Goal: Task Accomplishment & Management: Use online tool/utility

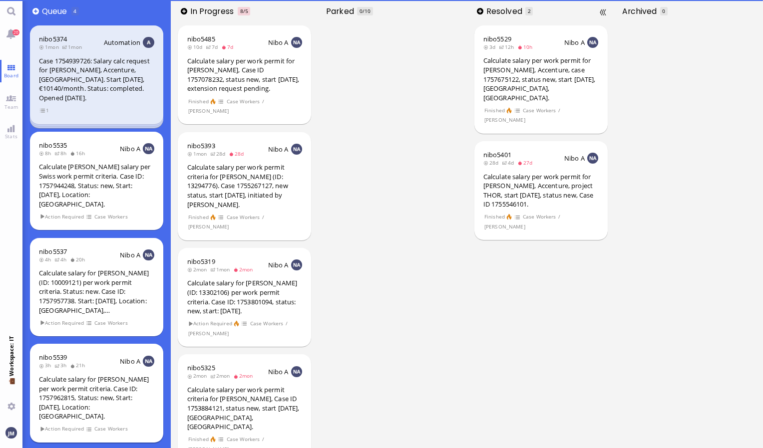
click at [83, 402] on div "nibo5539 3h 3h 21h Nibo A Calculate salary for [PERSON_NAME] per work permit cr…" at bounding box center [96, 393] width 133 height 99
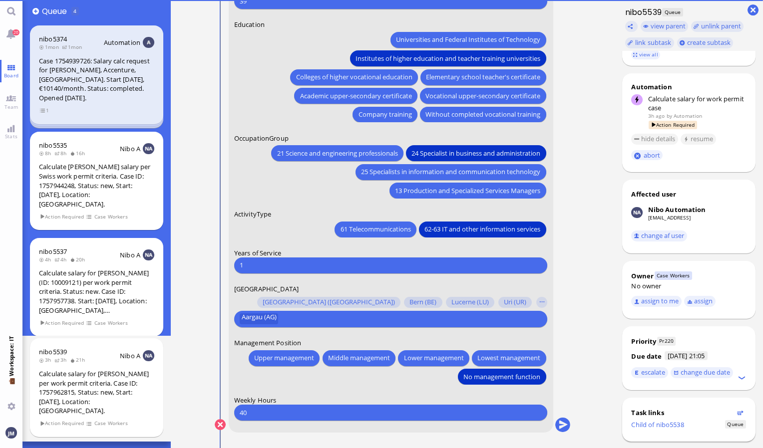
scroll to position [253, 0]
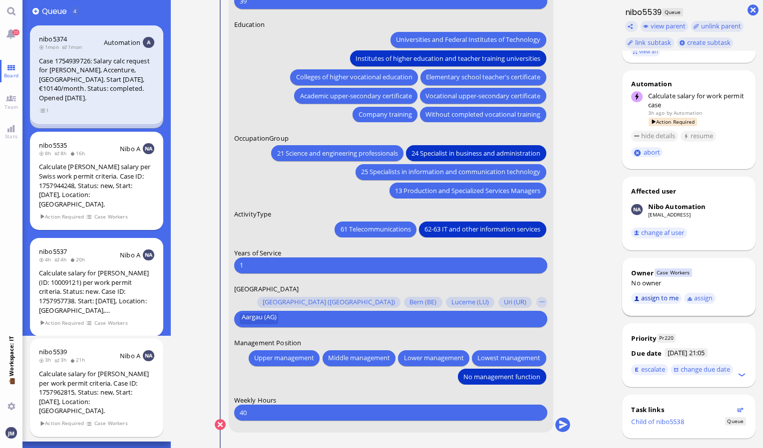
click at [657, 293] on button "assign to me" at bounding box center [656, 298] width 50 height 11
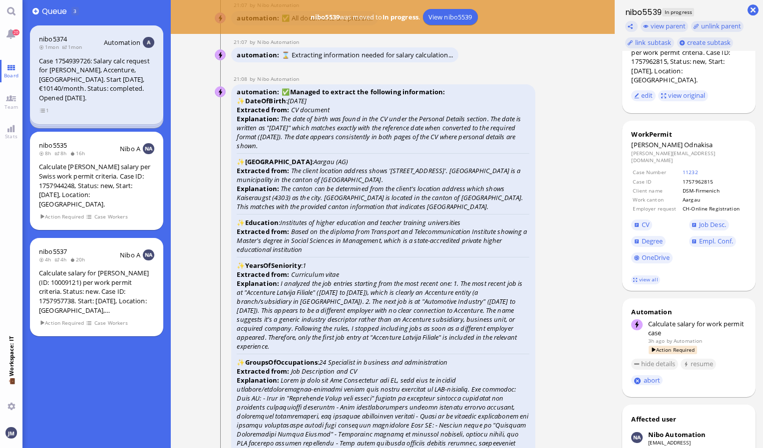
scroll to position [0, 0]
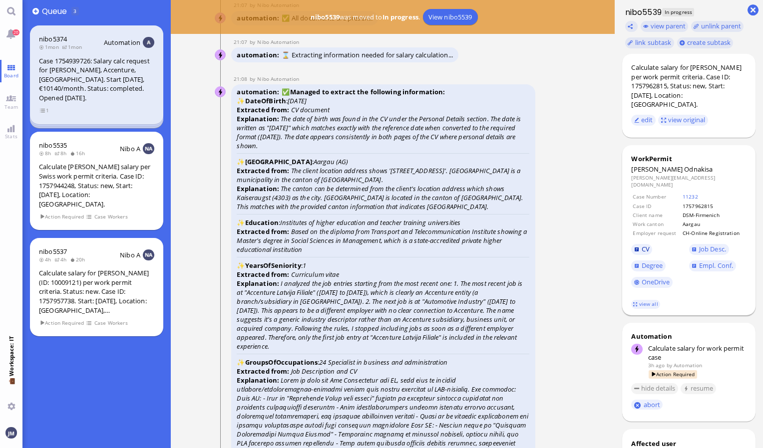
click at [646, 245] on span "CV" at bounding box center [646, 249] width 8 height 9
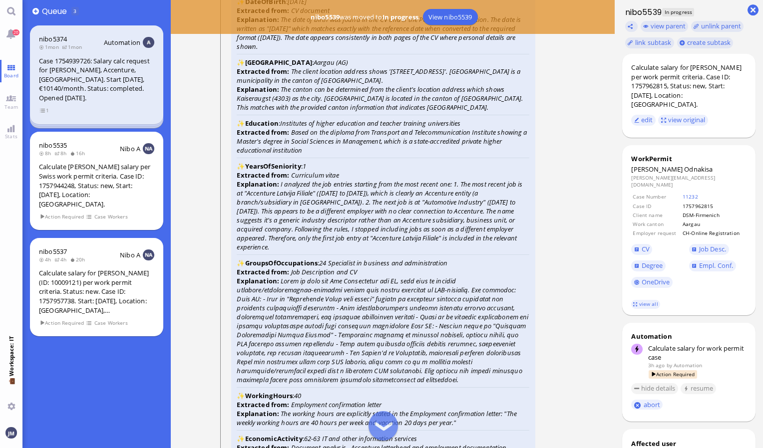
scroll to position [-1498, 0]
click at [658, 261] on span "Degree" at bounding box center [652, 265] width 21 height 9
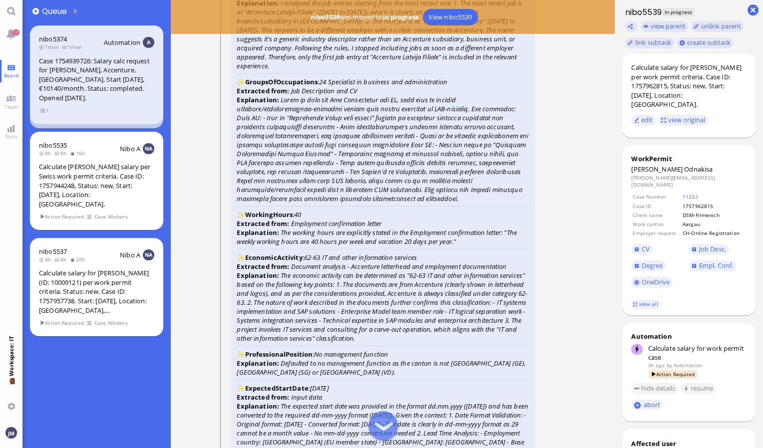
scroll to position [-1298, 0]
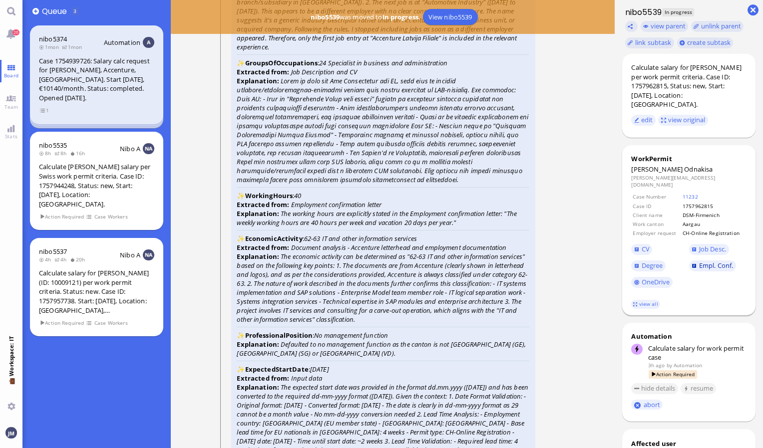
click at [700, 261] on span "Empl. Conf." at bounding box center [716, 265] width 34 height 9
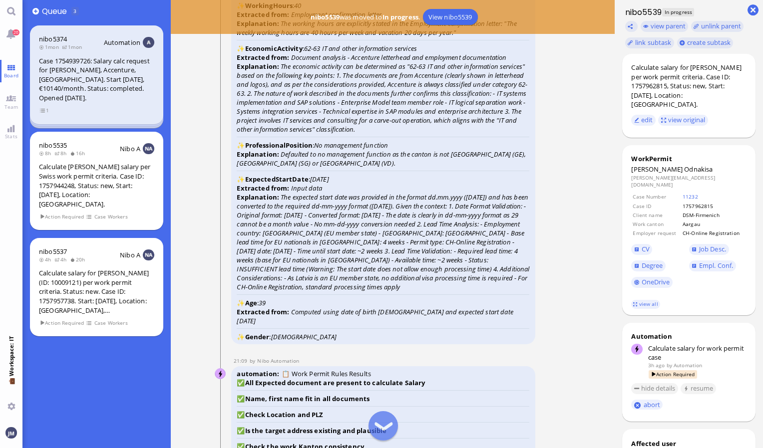
scroll to position [-1098, 0]
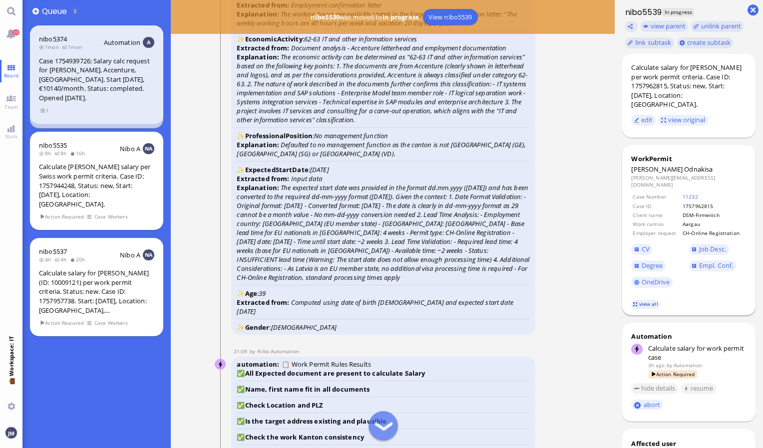
click at [642, 300] on link "view all" at bounding box center [645, 304] width 29 height 8
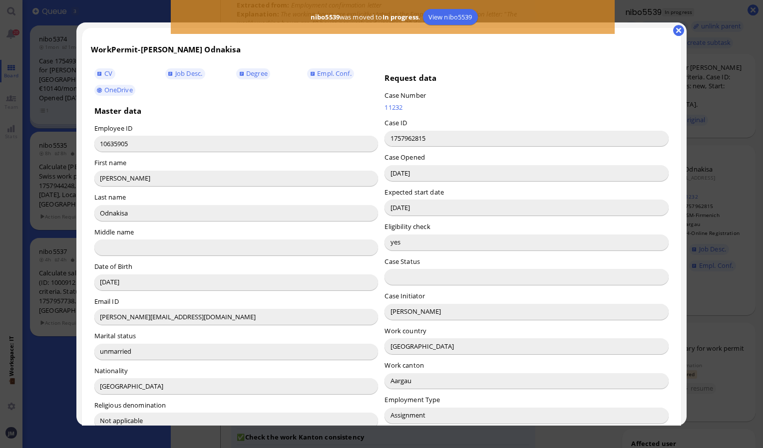
click at [676, 29] on button "button" at bounding box center [678, 30] width 11 height 11
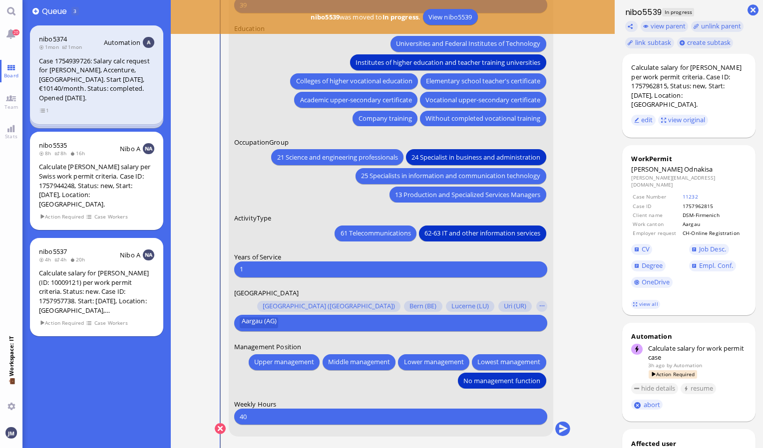
scroll to position [0, 0]
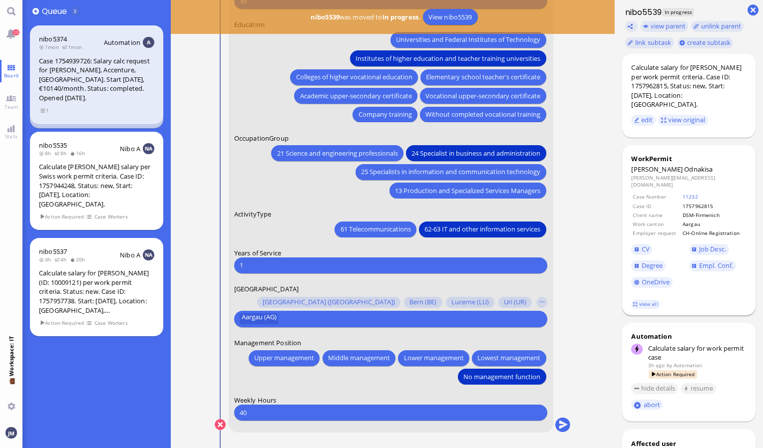
click at [684, 165] on span "Odnakisa" at bounding box center [698, 169] width 28 height 9
copy span "Odnakisa"
click at [559, 426] on button "submit" at bounding box center [562, 425] width 15 height 15
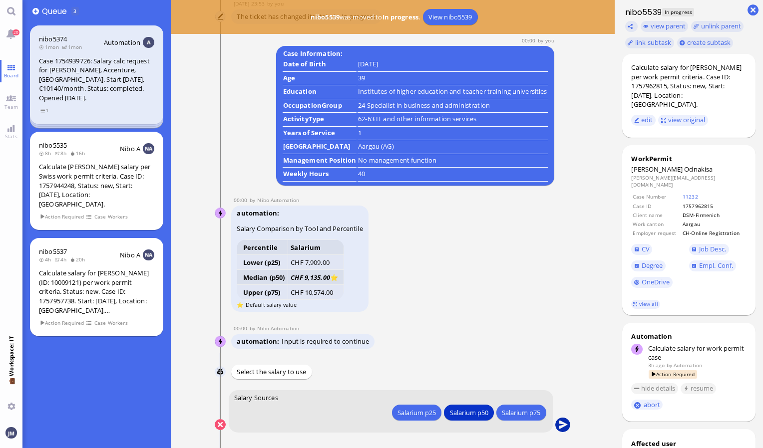
click at [563, 428] on button "submit" at bounding box center [562, 425] width 15 height 15
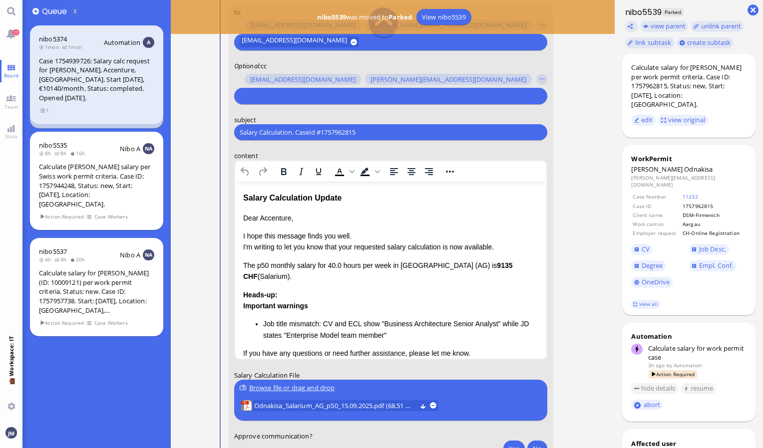
scroll to position [-100, 0]
drag, startPoint x: 382, startPoint y: 128, endPoint x: 166, endPoint y: 155, distance: 217.8
click at [166, 155] on board-view "👥 Queue 3 nibo5374 1mon 1mon Automation Case 1754939726: Salary calc request fo…" at bounding box center [392, 224] width 740 height 448
paste input "PazPerTout new case: [PERSON_NAME] (1757962815 / 10635905), Employer Request: C…"
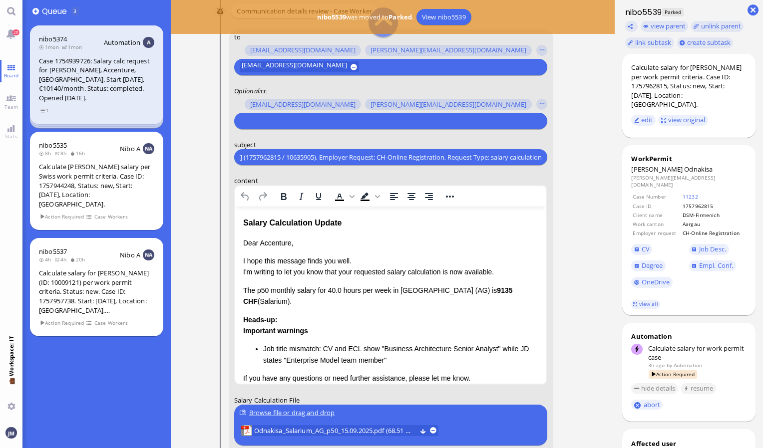
scroll to position [-150, 0]
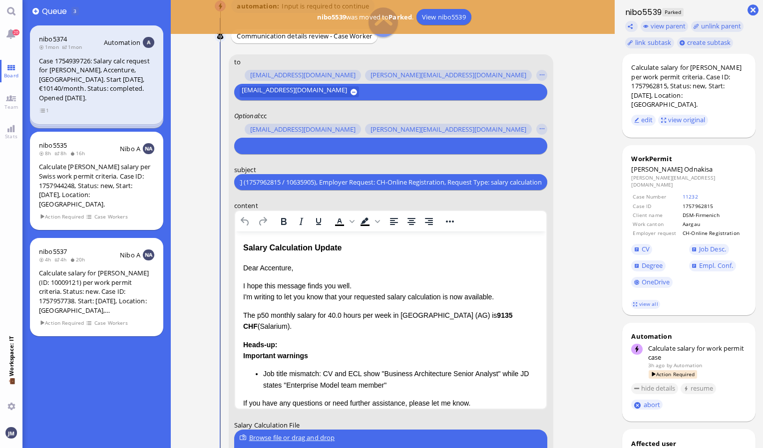
type input "PazPerTout new case: [PERSON_NAME] (1757962815 / 10635905), Employer Request: C…"
click at [286, 150] on input "text" at bounding box center [390, 146] width 300 height 10
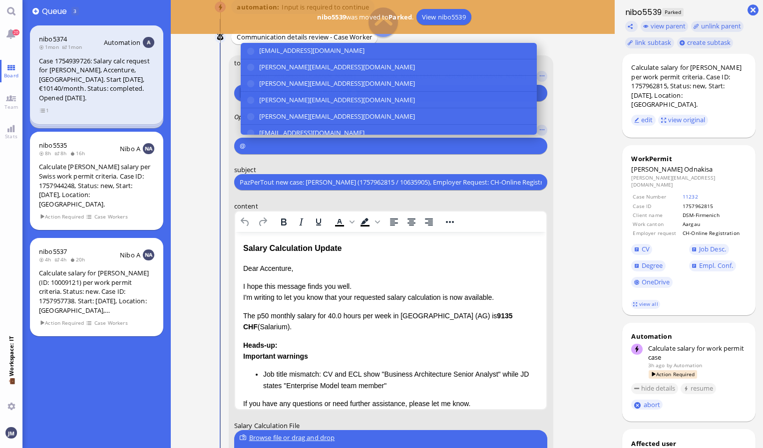
scroll to position [-149, 0]
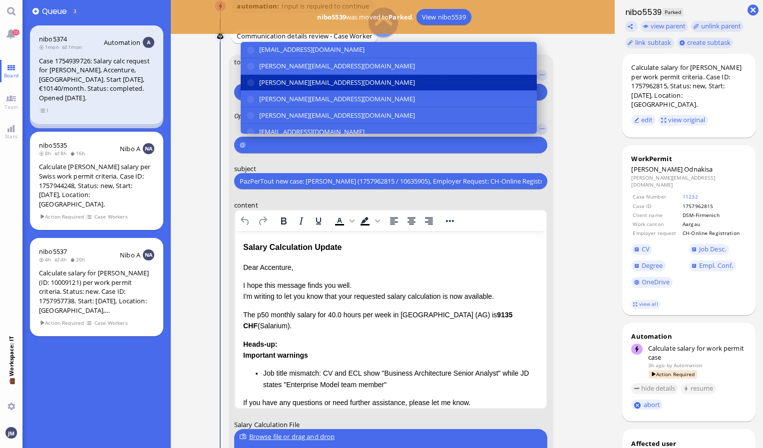
type input "@"
click at [264, 86] on span "[PERSON_NAME][EMAIL_ADDRESS][DOMAIN_NAME]" at bounding box center [337, 82] width 156 height 10
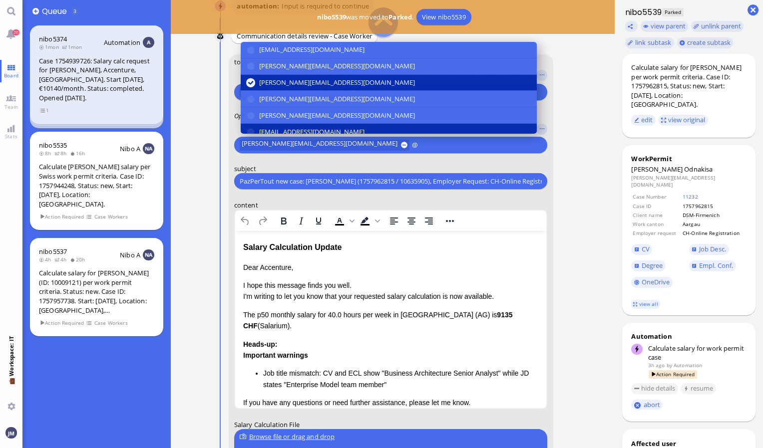
type input "@"
click at [275, 127] on span "[EMAIL_ADDRESS][DOMAIN_NAME]" at bounding box center [311, 132] width 105 height 10
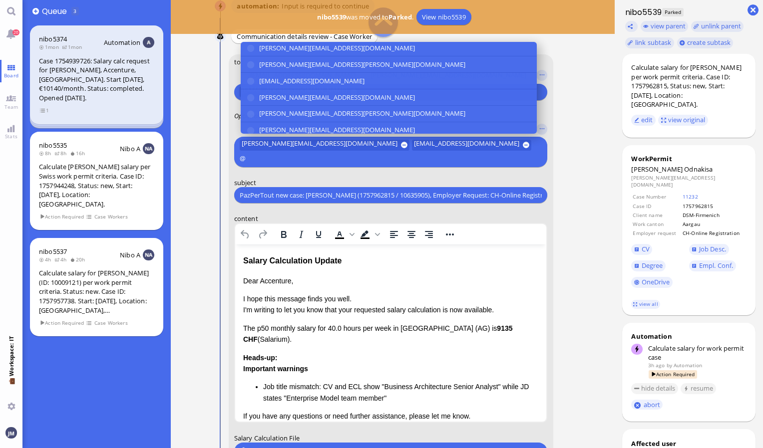
scroll to position [100, 0]
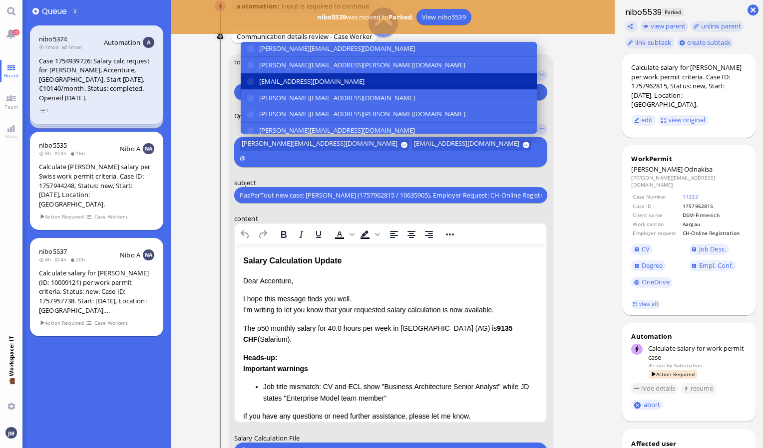
type input "@"
click at [282, 78] on span "[EMAIL_ADDRESS][DOMAIN_NAME]" at bounding box center [311, 81] width 105 height 10
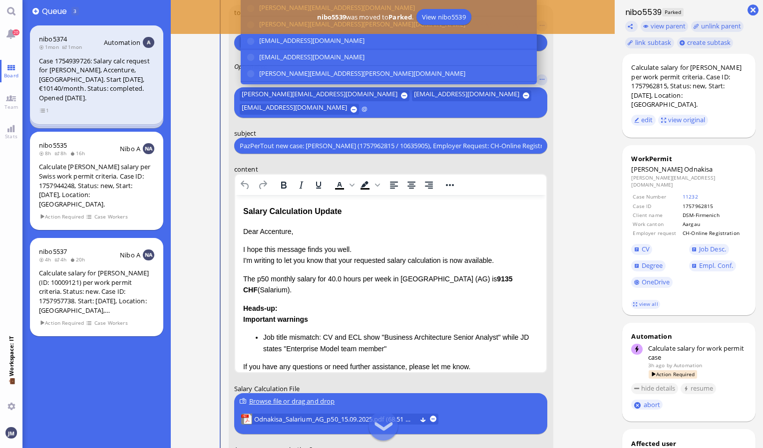
scroll to position [184, 0]
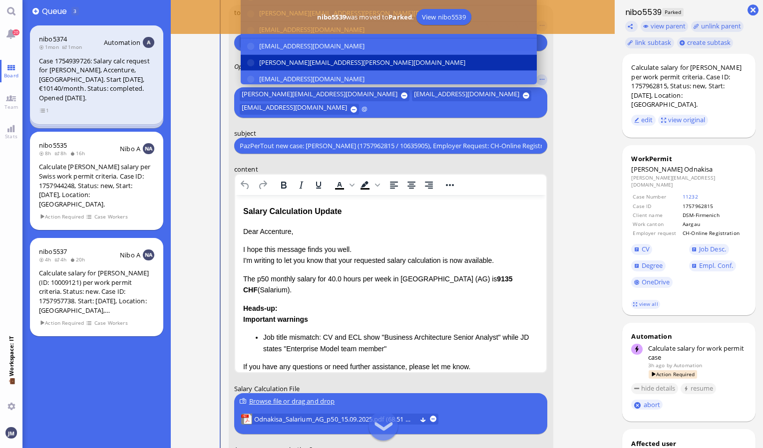
type input "@"
click at [286, 62] on span "[PERSON_NAME][EMAIL_ADDRESS][PERSON_NAME][DOMAIN_NAME]" at bounding box center [362, 62] width 206 height 10
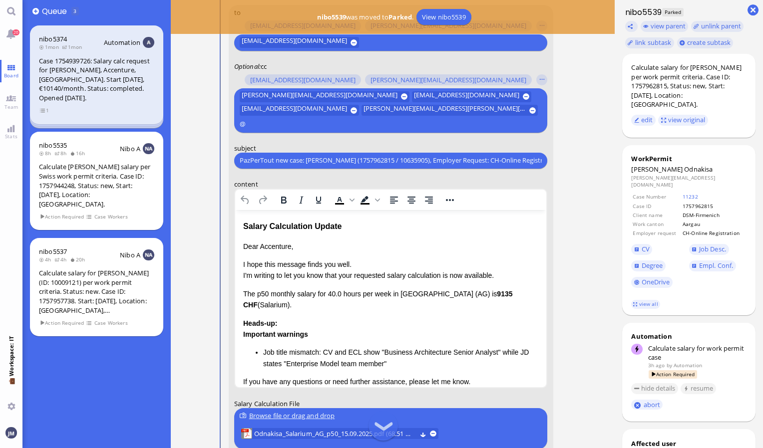
scroll to position [-127, 0]
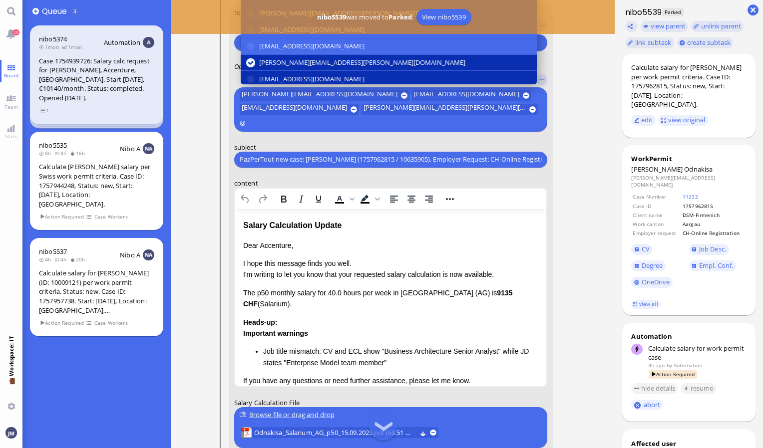
type input "@"
click at [286, 74] on span "[EMAIL_ADDRESS][DOMAIN_NAME]" at bounding box center [311, 79] width 105 height 10
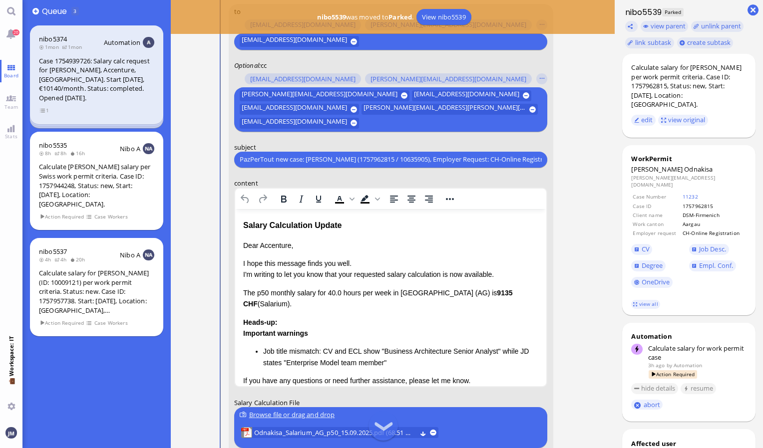
scroll to position [-128, 0]
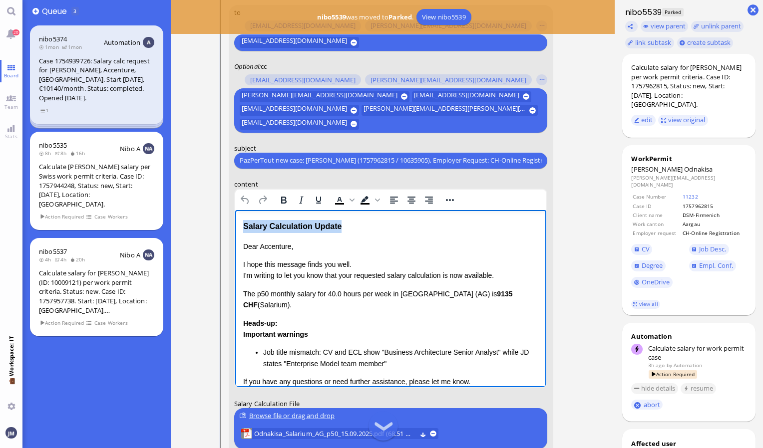
drag, startPoint x: 350, startPoint y: 224, endPoint x: 196, endPoint y: 216, distance: 154.0
click at [235, 216] on html "Salary Calculation Update Dear Accenture, I hope this message finds you well. I…" at bounding box center [391, 334] width 312 height 249
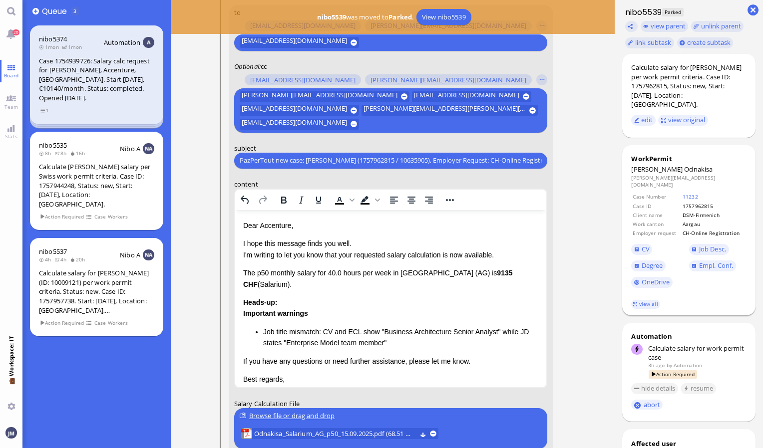
click at [655, 294] on footer "view all" at bounding box center [688, 305] width 133 height 22
click at [650, 300] on link "view all" at bounding box center [645, 304] width 29 height 8
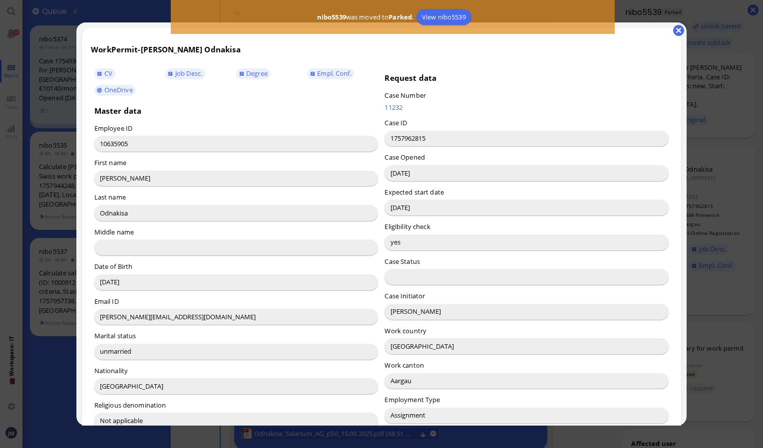
click at [396, 315] on input "[PERSON_NAME]" at bounding box center [526, 312] width 284 height 16
click at [397, 314] on input "[PERSON_NAME]" at bounding box center [526, 312] width 284 height 16
click at [395, 310] on input "[PERSON_NAME]" at bounding box center [526, 312] width 284 height 16
click at [679, 31] on button "button" at bounding box center [678, 30] width 11 height 11
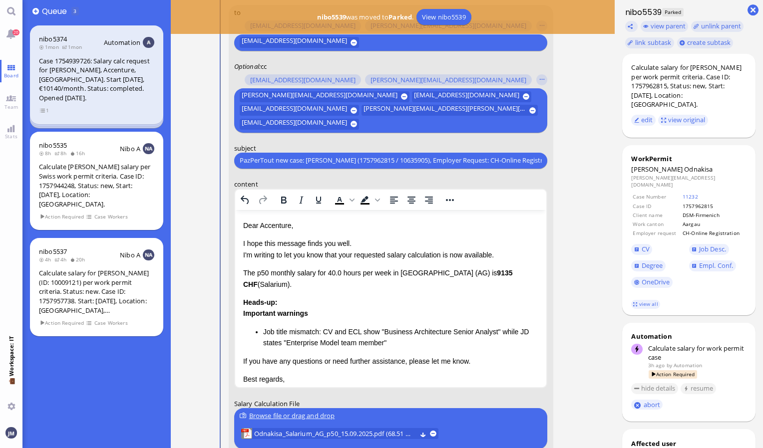
click at [270, 228] on p "Dear Accenture," at bounding box center [391, 225] width 296 height 11
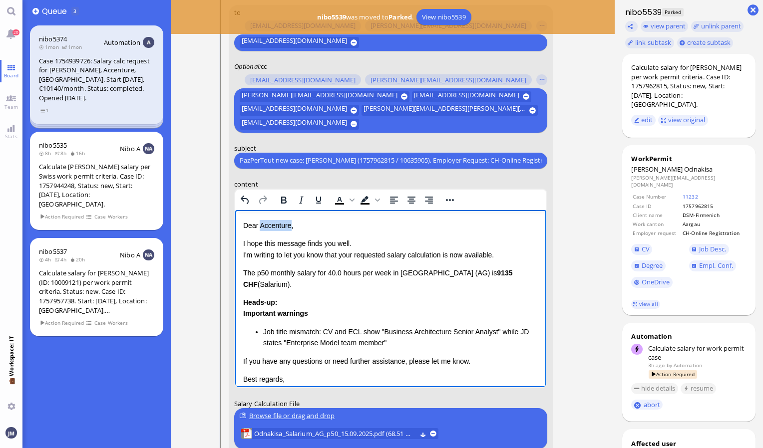
click at [270, 228] on p "Dear Accenture," at bounding box center [391, 225] width 296 height 11
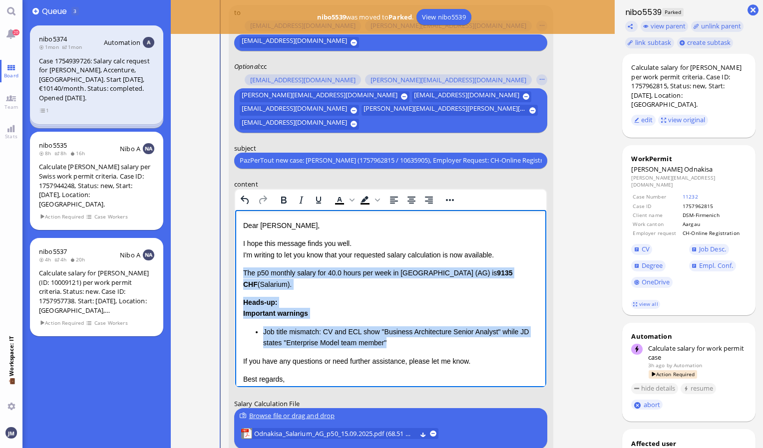
drag, startPoint x: 244, startPoint y: 273, endPoint x: 430, endPoint y: 342, distance: 198.5
click at [430, 342] on div "Dear [PERSON_NAME], I hope this message finds you well. I'm writing to let you …" at bounding box center [391, 313] width 296 height 187
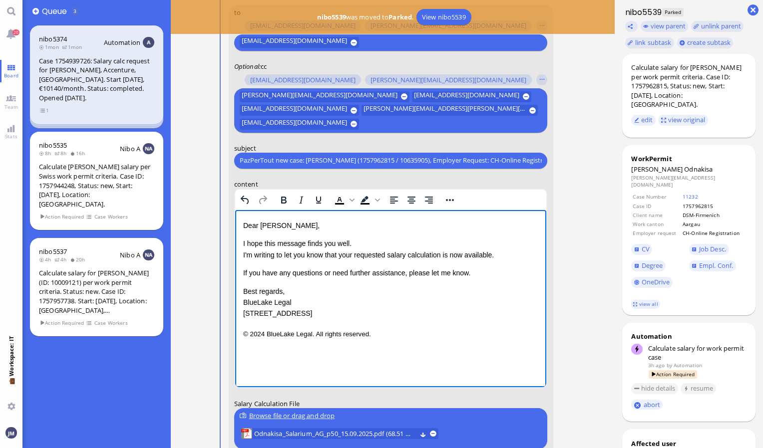
click at [312, 279] on div "Dear [PERSON_NAME], I hope this message finds you well. I'm writing to let you …" at bounding box center [391, 269] width 296 height 99
click at [498, 256] on p "I hope this message finds you well. I'm writing to let you know that your reque…" at bounding box center [391, 249] width 296 height 22
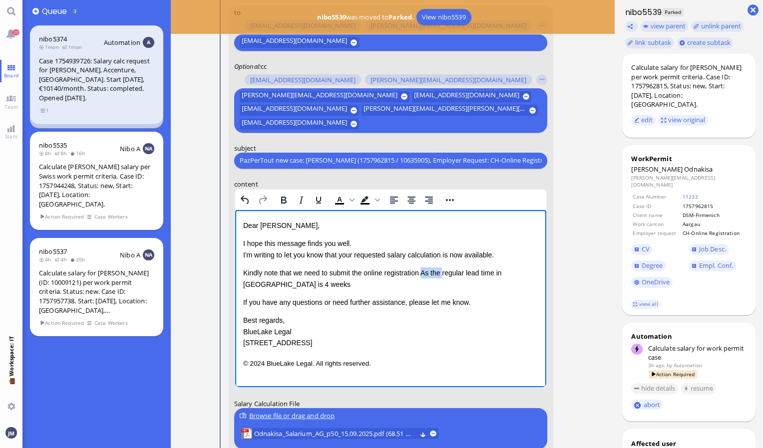
drag, startPoint x: 444, startPoint y: 273, endPoint x: 425, endPoint y: 272, distance: 19.0
click at [425, 272] on p "Kindly note that we need to submit the online registration As the regular lead …" at bounding box center [391, 278] width 296 height 22
click at [513, 270] on p "Kindly note that we need to submit the online registration in the regular lead …" at bounding box center [391, 278] width 296 height 22
click at [499, 272] on p "Kindly note that we need to submit the online registration in the regular lead …" at bounding box center [391, 278] width 296 height 22
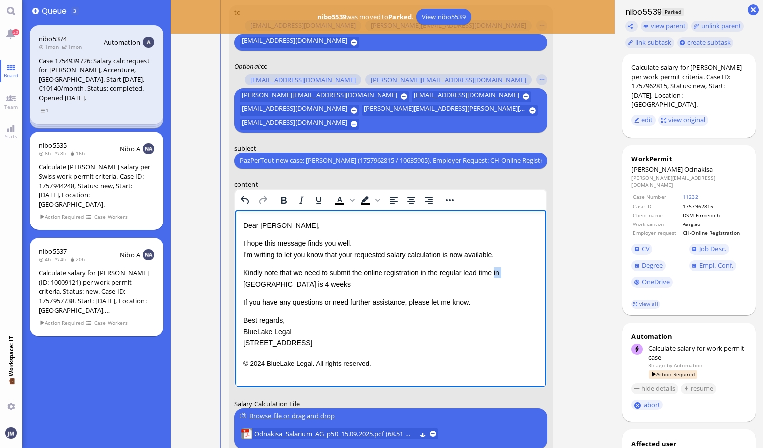
click at [499, 272] on p "Kindly note that we need to submit the online registration in the regular lead …" at bounding box center [391, 278] width 296 height 22
click at [510, 271] on p "Kindly note that we need to submit the online registration in the regular lead …" at bounding box center [391, 278] width 296 height 22
click at [440, 282] on p "Kindly note that we need to submit the online registration in the regular lead …" at bounding box center [391, 278] width 296 height 22
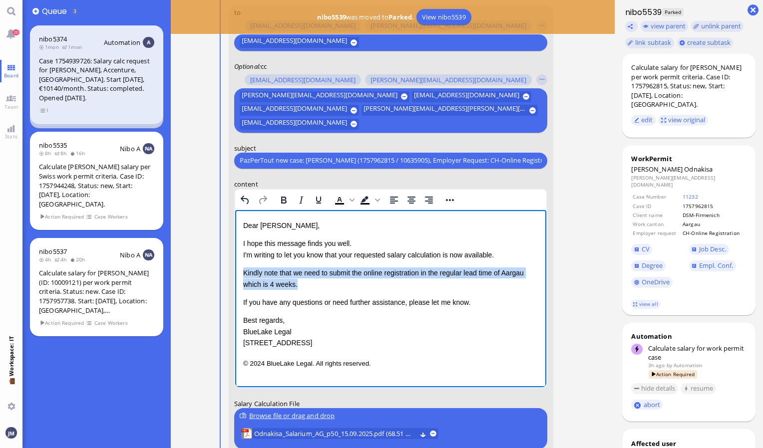
drag, startPoint x: 383, startPoint y: 280, endPoint x: 239, endPoint y: 277, distance: 143.8
click at [239, 277] on html "Dear [PERSON_NAME], I hope this message finds you well. I'm writing to let you …" at bounding box center [391, 294] width 312 height 169
copy p "Kindly note that we need to submit the online registration in the regular lead …"
click at [424, 271] on p "Kindly note that we need to submit the online registration in the regular lead …" at bounding box center [391, 278] width 296 height 22
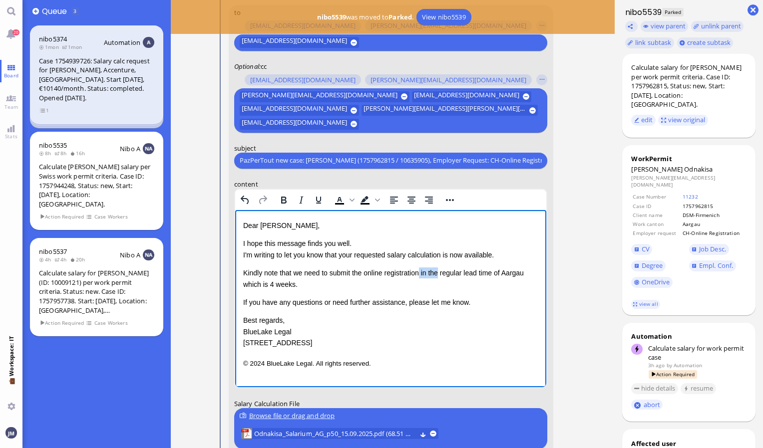
drag, startPoint x: 421, startPoint y: 273, endPoint x: 439, endPoint y: 275, distance: 18.0
click at [439, 275] on p "Kindly note that we need to submit the online registration in the regular lead …" at bounding box center [391, 278] width 296 height 22
click at [421, 273] on p "Kindly note that we need to submit the online registrationwithin Aargau's regul…" at bounding box center [391, 278] width 296 height 22
click at [249, 282] on p "Kindly note that we need to submit the online registration within Aargau's regu…" at bounding box center [391, 278] width 296 height 22
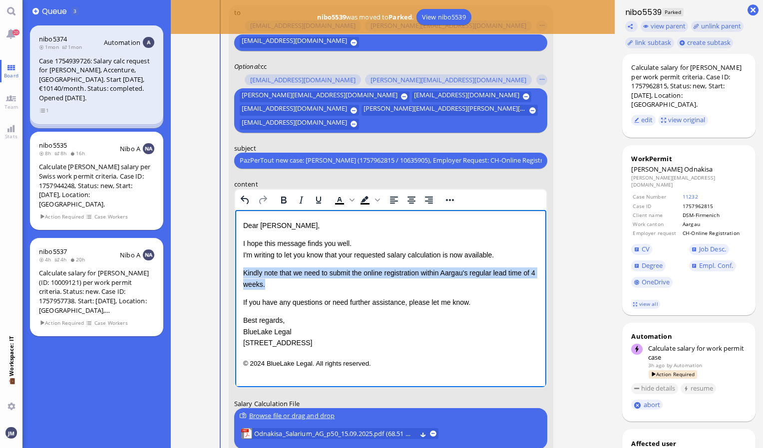
drag, startPoint x: 349, startPoint y: 287, endPoint x: 468, endPoint y: 478, distance: 225.8
click at [235, 269] on html "Dear [PERSON_NAME], I hope this message finds you well. I'm writing to let you …" at bounding box center [391, 294] width 312 height 169
copy p "Kindly note that we need to submit the online registration within Aargau's regu…"
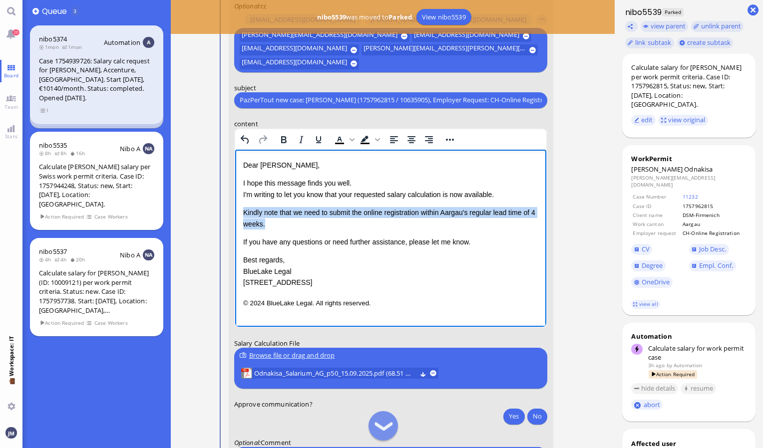
scroll to position [0, 0]
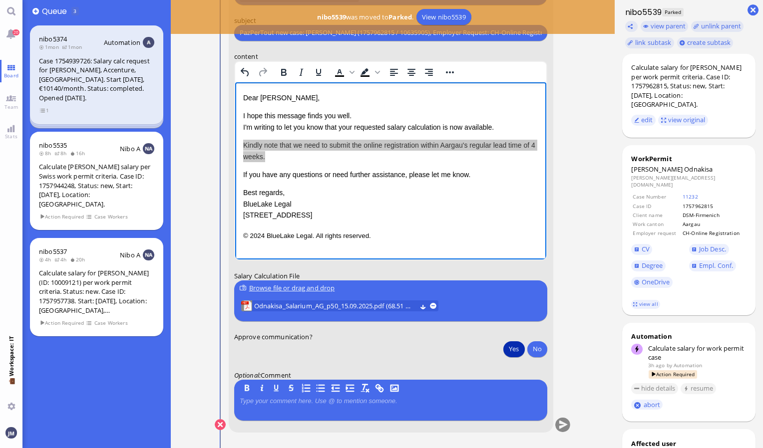
click at [514, 353] on button "Yes" at bounding box center [513, 349] width 21 height 16
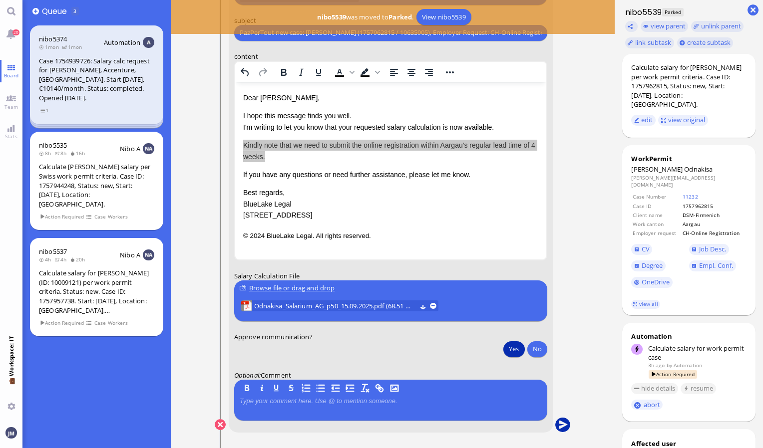
click at [566, 427] on button "submit" at bounding box center [562, 425] width 15 height 15
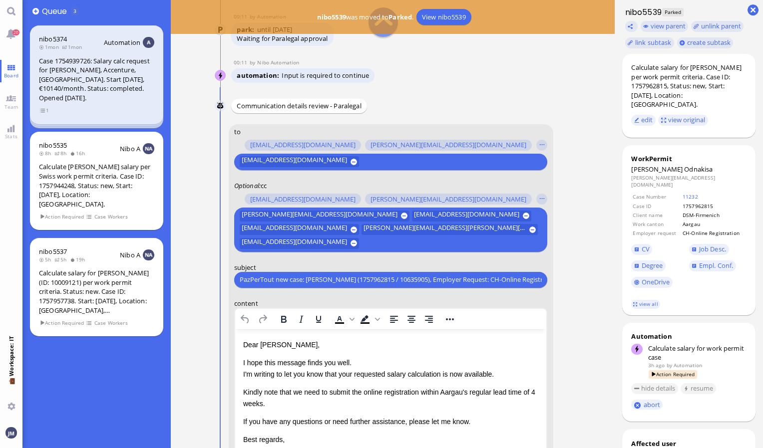
scroll to position [-250, 0]
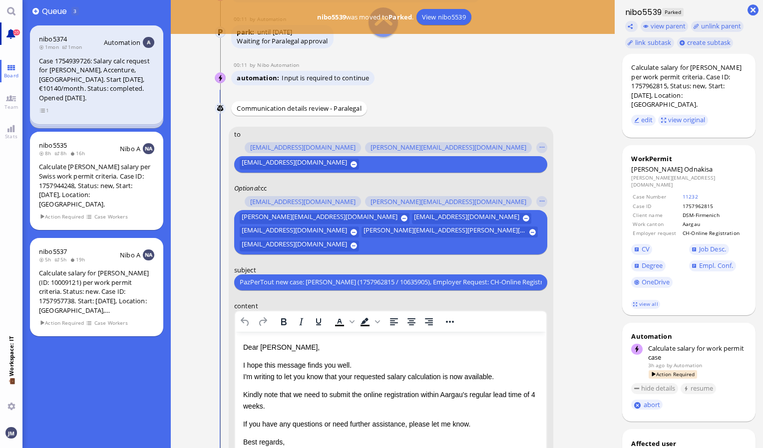
click at [7, 41] on link "20" at bounding box center [11, 33] width 22 height 22
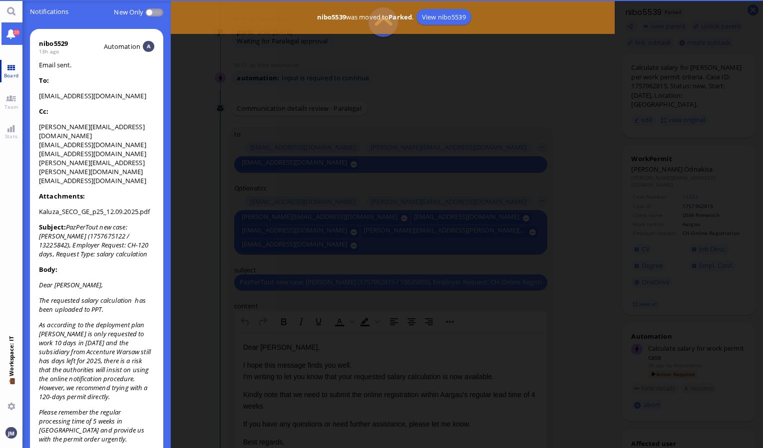
click at [12, 71] on link "Board" at bounding box center [11, 71] width 22 height 22
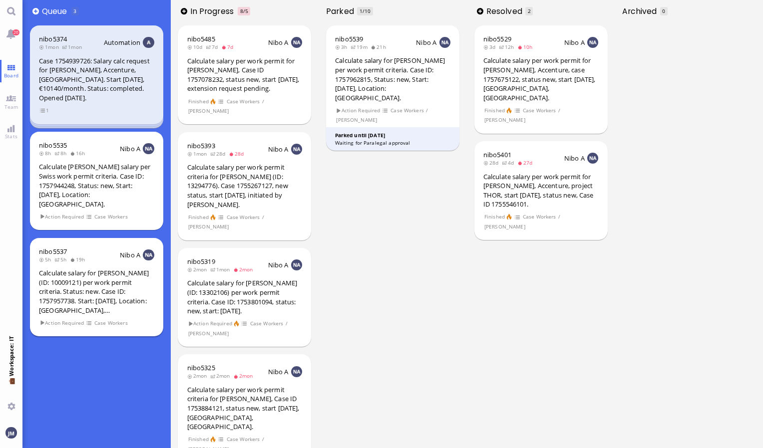
click at [130, 283] on div "Calculate salary for [PERSON_NAME] (ID: 10009121) per work permit criteria. Sta…" at bounding box center [96, 292] width 115 height 46
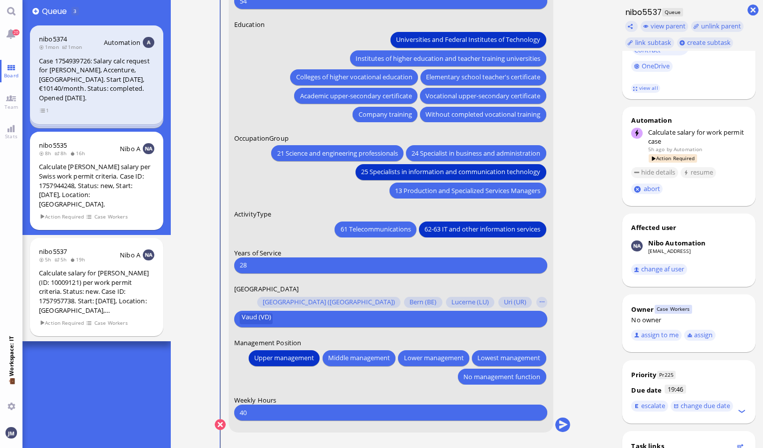
scroll to position [300, 0]
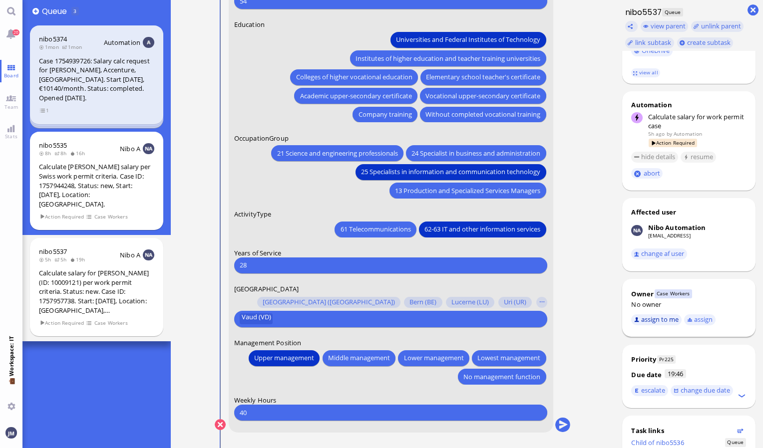
click at [656, 315] on button "assign to me" at bounding box center [656, 320] width 50 height 11
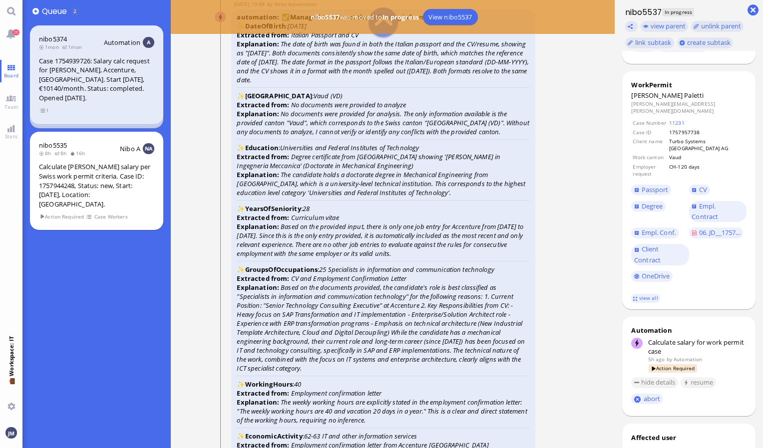
scroll to position [-1598, 0]
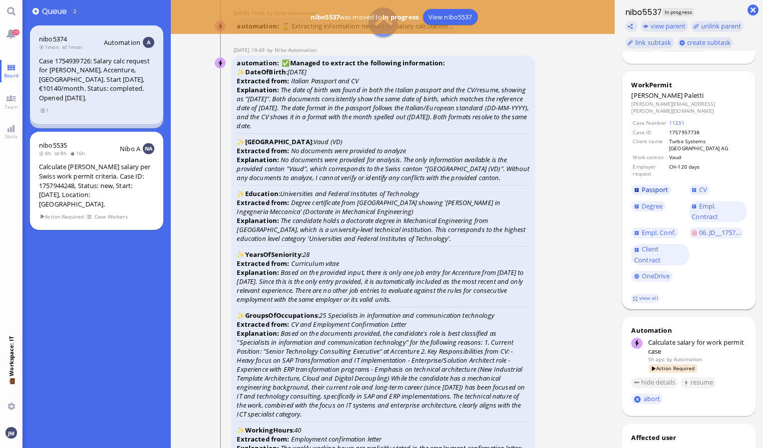
click at [664, 185] on span "Passport" at bounding box center [655, 189] width 27 height 9
click at [656, 202] on span "Degree" at bounding box center [652, 206] width 21 height 9
click at [658, 202] on span "Degree" at bounding box center [652, 206] width 21 height 9
click at [698, 185] on link "CV" at bounding box center [699, 190] width 21 height 11
click at [671, 228] on span "Empl. Conf." at bounding box center [659, 232] width 34 height 9
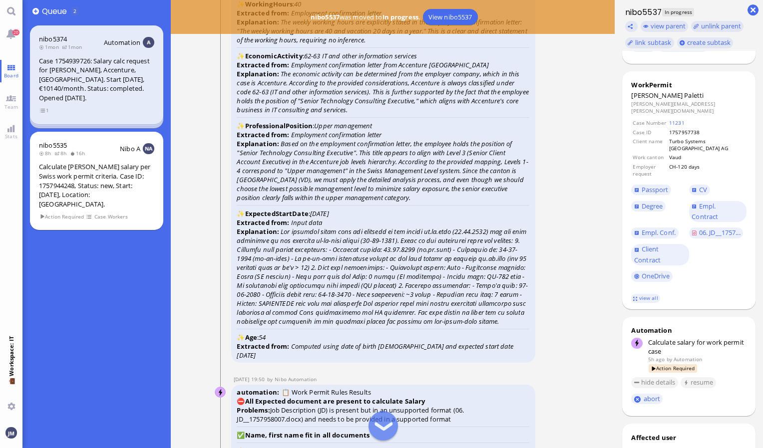
scroll to position [-1148, 0]
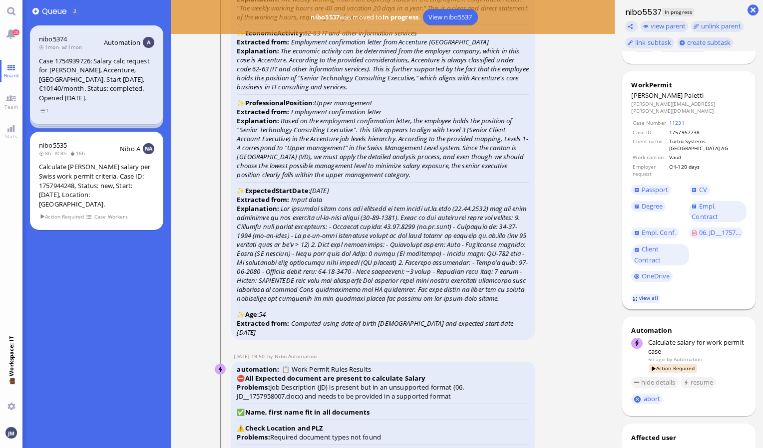
click at [637, 294] on link "view all" at bounding box center [645, 298] width 29 height 8
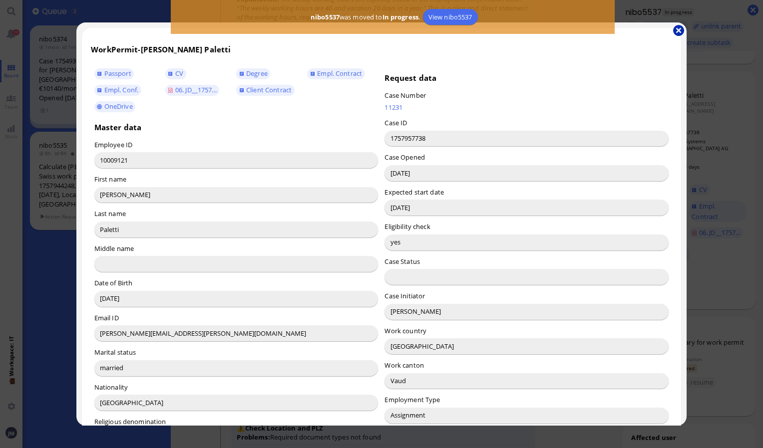
click at [681, 25] on button "button" at bounding box center [678, 30] width 11 height 11
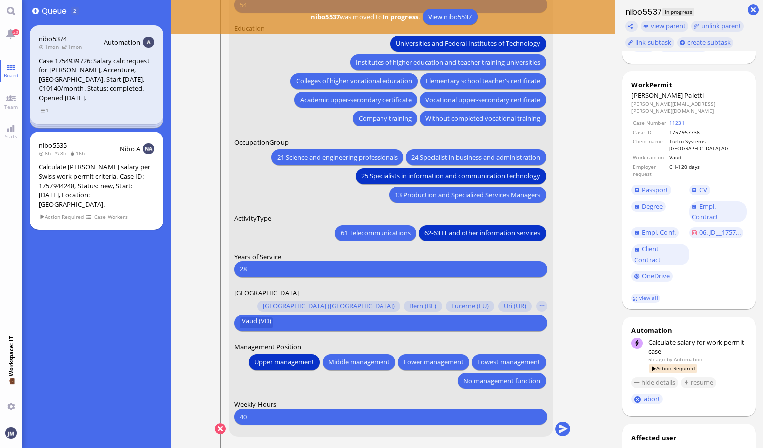
scroll to position [0, 0]
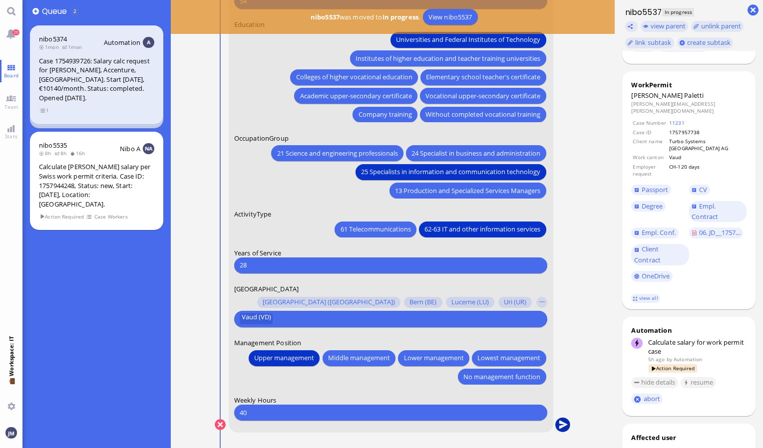
click at [566, 422] on button "submit" at bounding box center [562, 425] width 15 height 15
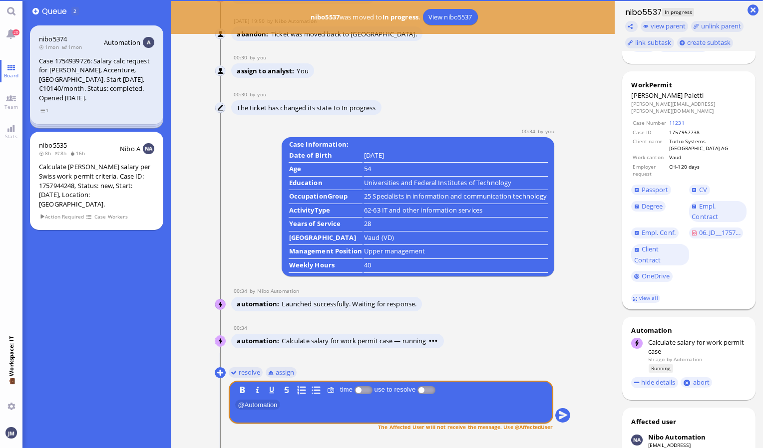
click at [684, 97] on span "Paletti" at bounding box center [693, 95] width 19 height 9
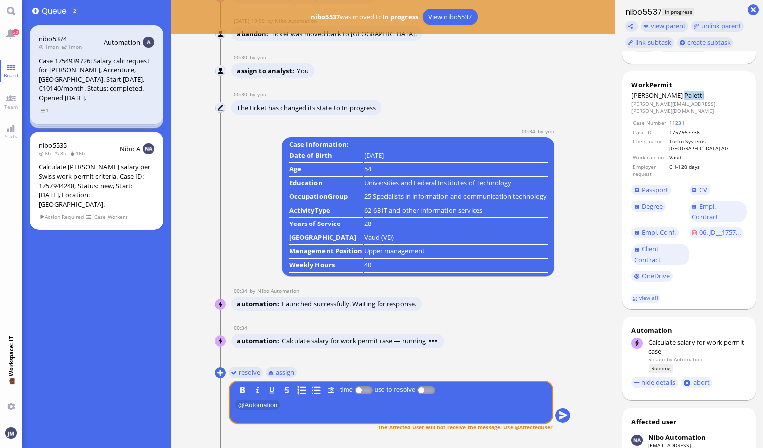
copy span "Paletti"
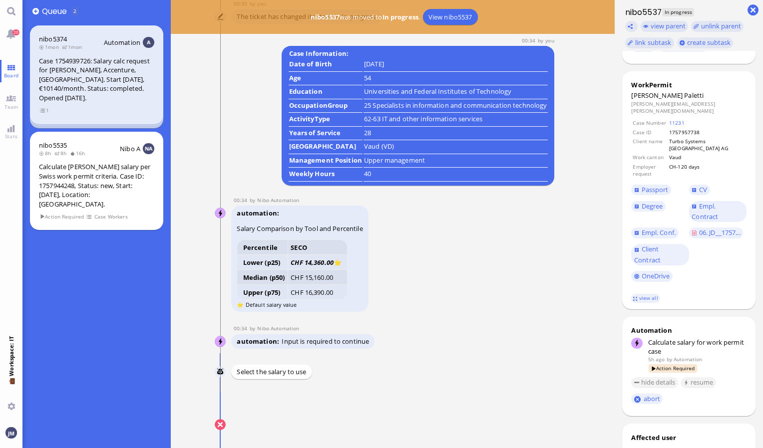
click at [564, 429] on button "submit" at bounding box center [562, 425] width 15 height 15
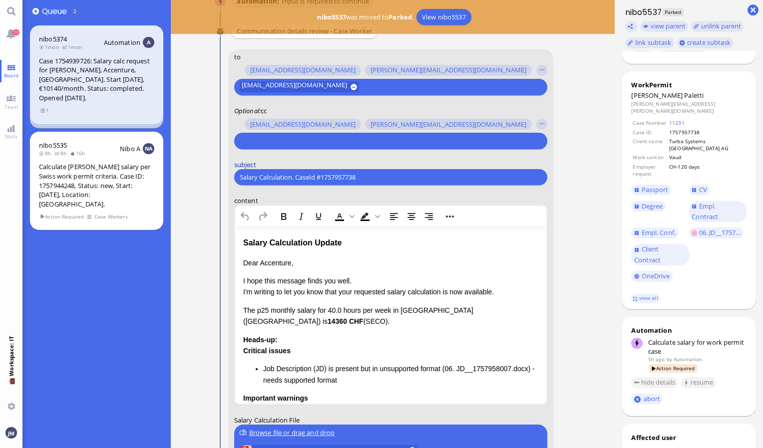
scroll to position [-150, 0]
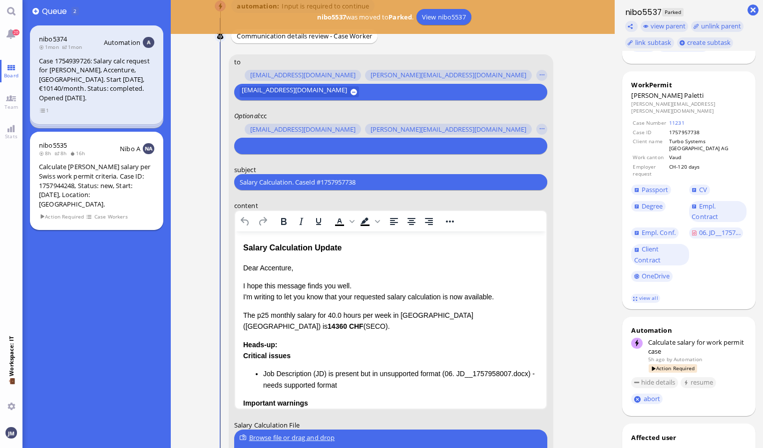
drag, startPoint x: 412, startPoint y: 184, endPoint x: 153, endPoint y: 163, distance: 259.4
click at [153, 163] on board-view "👥 Queue 2 nibo5374 1mon 1mon Automation Case 1754939726: Salary calc request fo…" at bounding box center [392, 224] width 740 height 448
paste input "PazPerTout new case: [PERSON_NAME] (1757957738 / 10009121), Employer Request: C…"
type input "PazPerTout new case: [PERSON_NAME] (1757957738 / 10009121), Employer Request: C…"
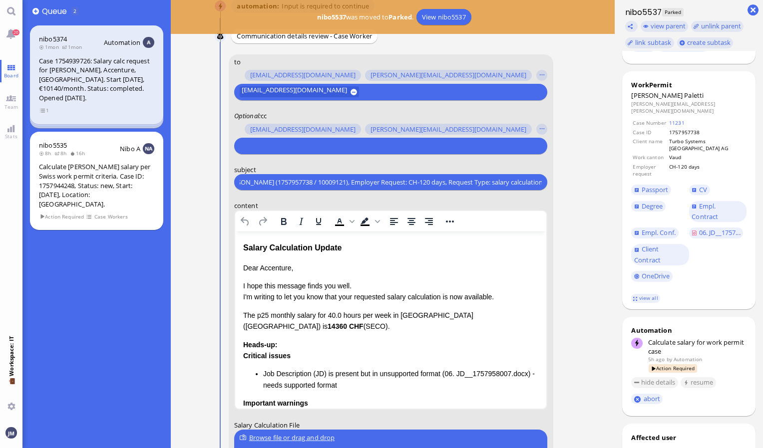
scroll to position [0, 0]
click at [336, 139] on div at bounding box center [389, 146] width 302 height 14
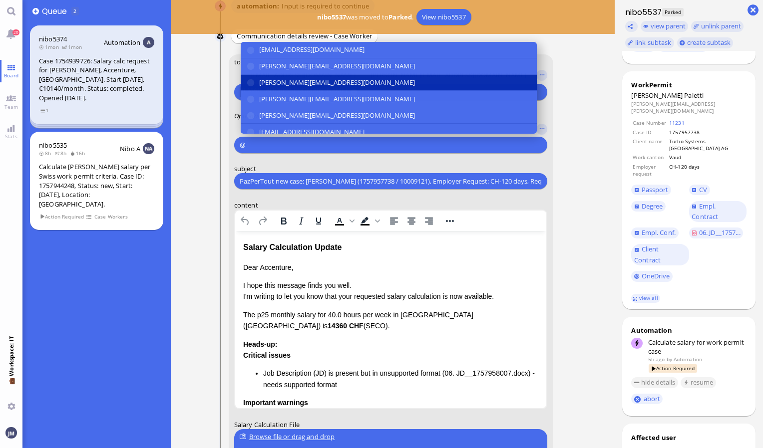
type input "@"
click at [317, 84] on span "[PERSON_NAME][EMAIL_ADDRESS][DOMAIN_NAME]" at bounding box center [337, 82] width 156 height 10
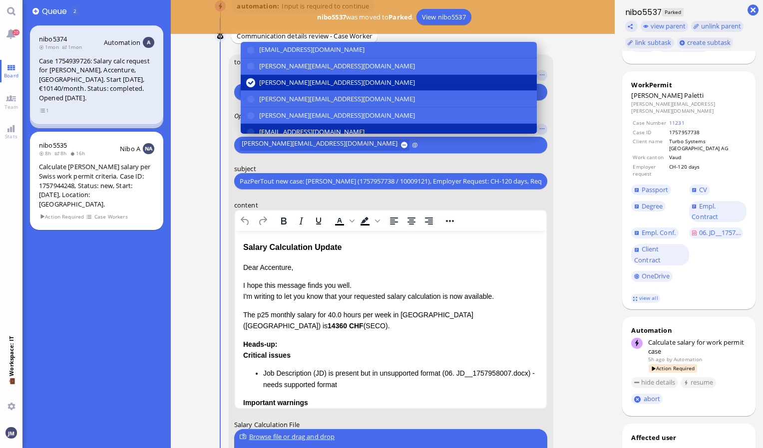
type input "@"
click at [303, 128] on span "[EMAIL_ADDRESS][DOMAIN_NAME]" at bounding box center [311, 132] width 105 height 10
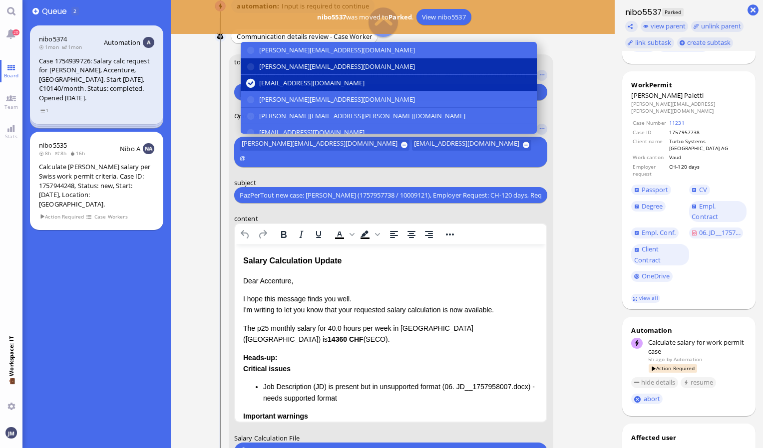
scroll to position [50, 0]
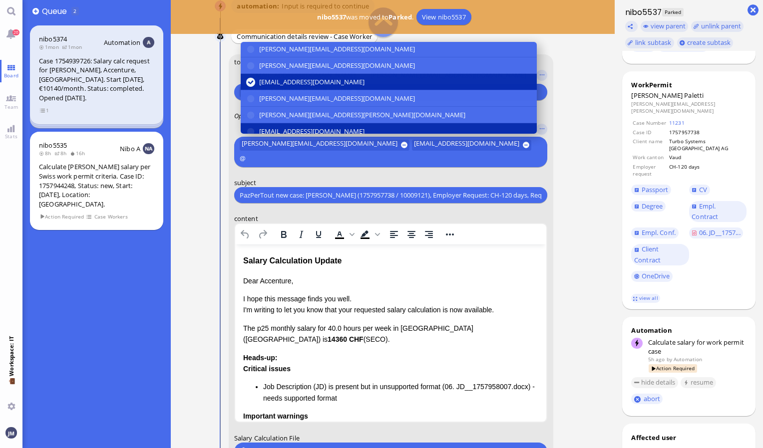
type input "@"
click at [312, 123] on button "[EMAIL_ADDRESS][DOMAIN_NAME]" at bounding box center [389, 131] width 296 height 16
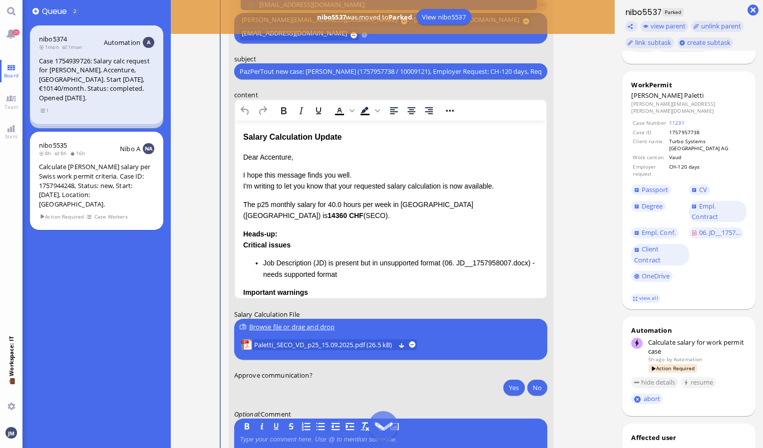
scroll to position [0, 0]
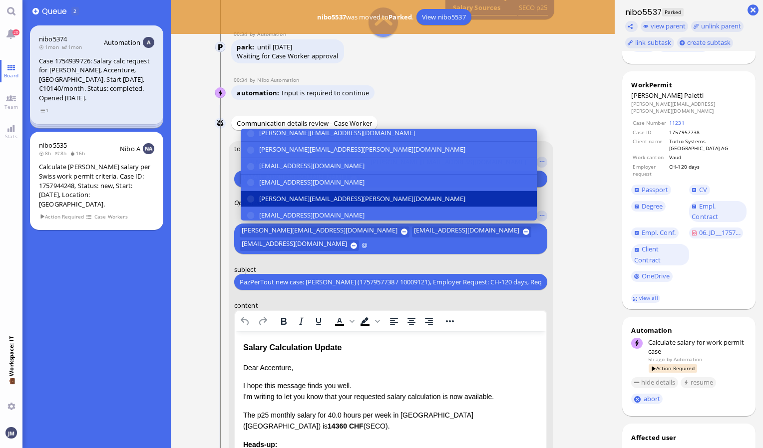
type input "@"
click at [291, 195] on span "[PERSON_NAME][EMAIL_ADDRESS][PERSON_NAME][DOMAIN_NAME]" at bounding box center [362, 199] width 206 height 10
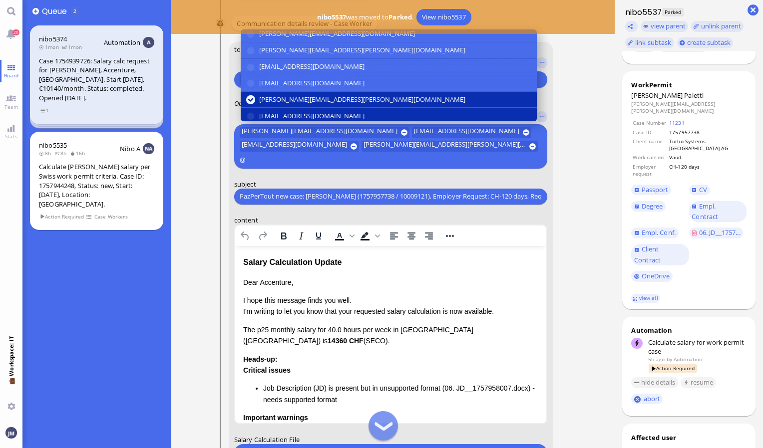
type input "@"
click at [303, 108] on button "[EMAIL_ADDRESS][DOMAIN_NAME]" at bounding box center [389, 116] width 296 height 16
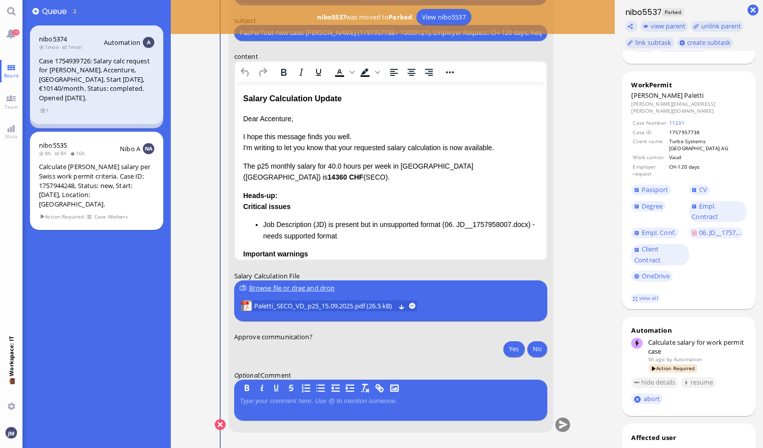
scroll to position [0, 0]
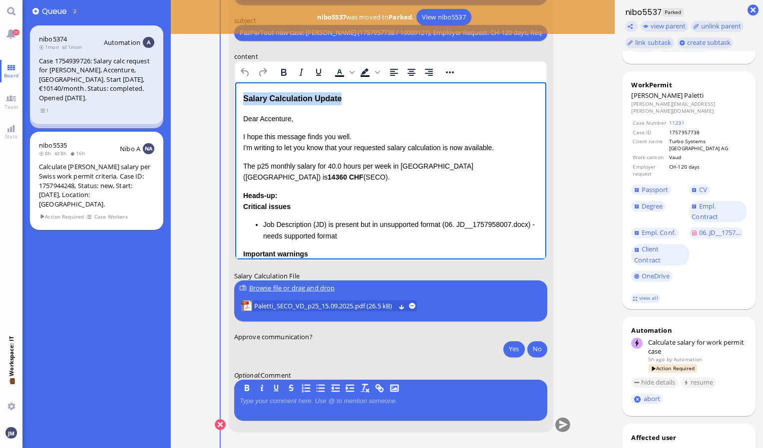
drag, startPoint x: 354, startPoint y: 99, endPoint x: 181, endPoint y: 95, distance: 173.8
click at [235, 95] on html "Salary Calculation Update Dear Accenture, I hope this message finds you well. I…" at bounding box center [391, 259] width 312 height 355
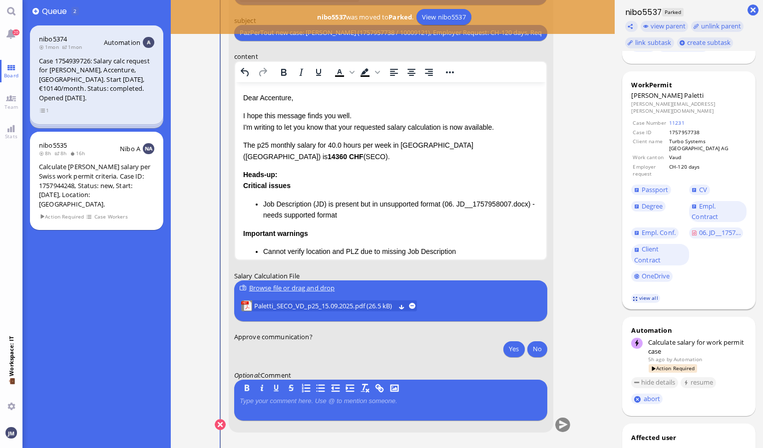
click at [641, 294] on link "view all" at bounding box center [645, 298] width 29 height 8
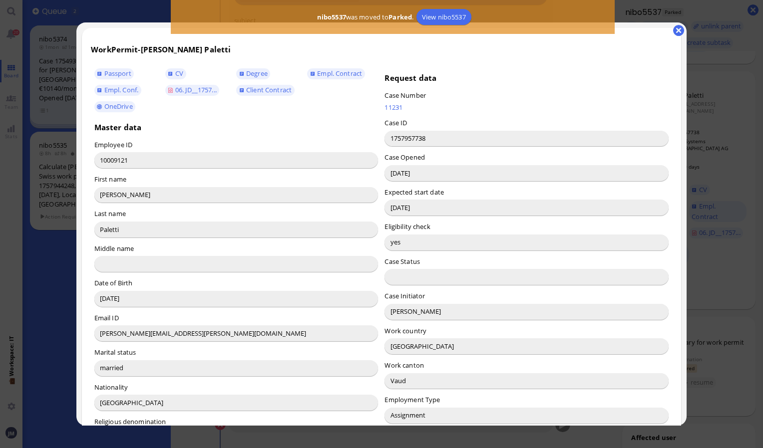
click at [409, 313] on input "[PERSON_NAME]" at bounding box center [526, 312] width 284 height 16
drag, startPoint x: 676, startPoint y: 31, endPoint x: 503, endPoint y: 74, distance: 178.5
click at [676, 32] on button "button" at bounding box center [678, 30] width 11 height 11
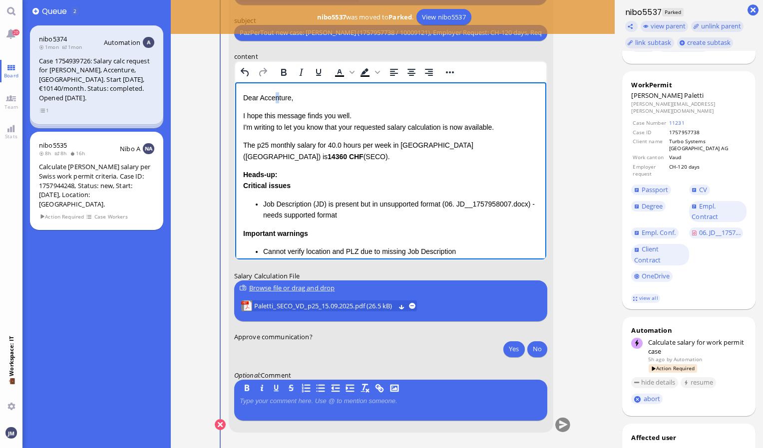
click at [275, 98] on p "Dear Accenture," at bounding box center [391, 97] width 296 height 11
drag, startPoint x: 316, startPoint y: 101, endPoint x: 259, endPoint y: 96, distance: 56.6
click at [259, 96] on p "Dear AcceValentina ture," at bounding box center [391, 97] width 296 height 11
drag, startPoint x: 242, startPoint y: 142, endPoint x: 305, endPoint y: 190, distance: 78.8
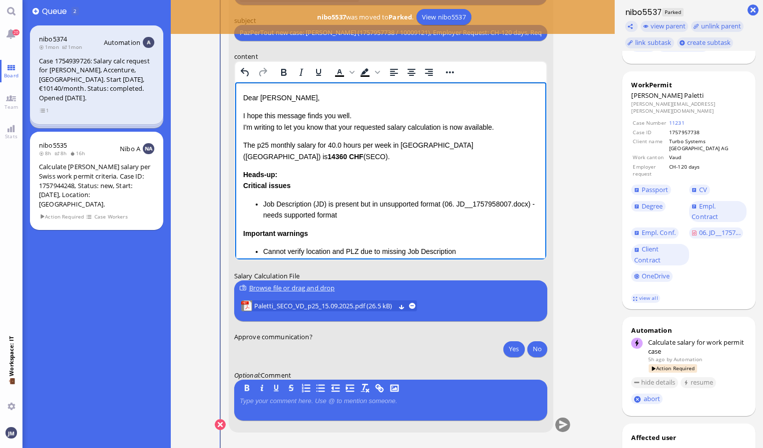
click at [305, 190] on html "Dear [PERSON_NAME], I hope this message finds you well. I'm writing to let you …" at bounding box center [391, 249] width 312 height 334
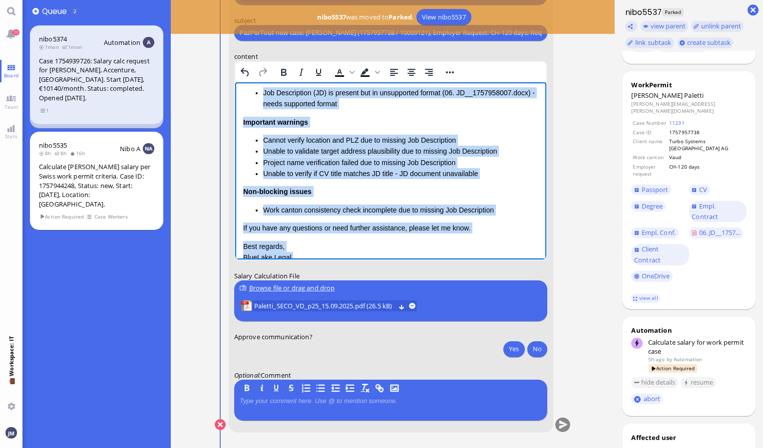
scroll to position [146, 0]
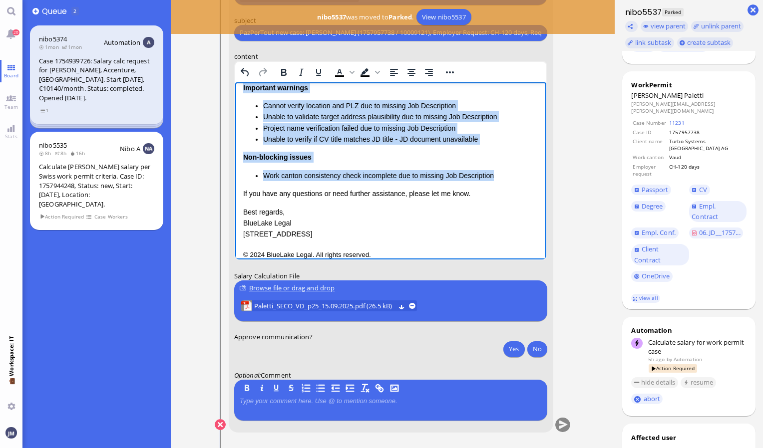
drag, startPoint x: 243, startPoint y: 143, endPoint x: 494, endPoint y: 167, distance: 252.7
click at [494, 167] on div "Dear [PERSON_NAME], I hope this message finds you well. I'm writing to let you …" at bounding box center [391, 93] width 296 height 294
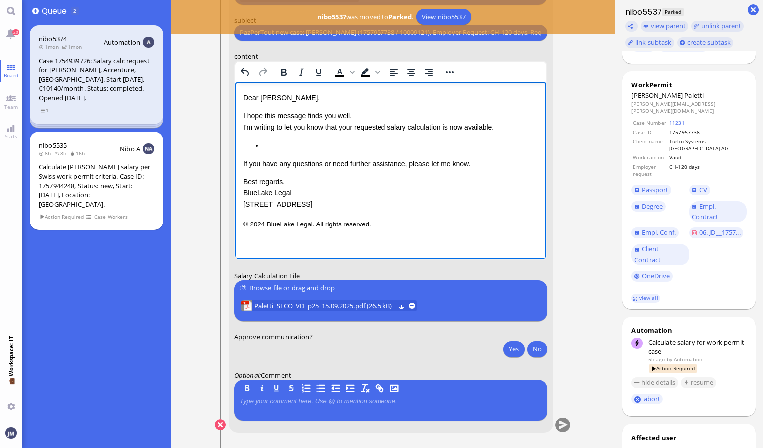
scroll to position [0, 0]
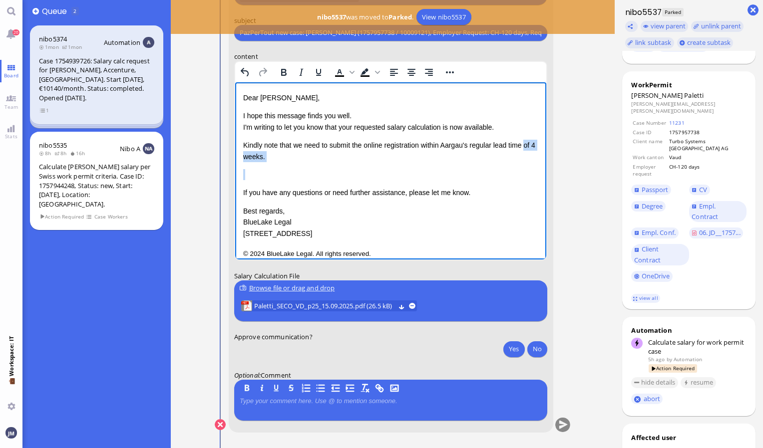
drag, startPoint x: 262, startPoint y: 172, endPoint x: 465, endPoint y: 236, distance: 213.5
click at [235, 151] on html "Dear [PERSON_NAME], I hope this message finds you well. I'm writing to let you …" at bounding box center [391, 176] width 312 height 188
click at [305, 167] on div "Dear [PERSON_NAME], I hope this message finds you well. I'm writing to let you …" at bounding box center [391, 165] width 296 height 147
drag, startPoint x: 279, startPoint y: 146, endPoint x: 470, endPoint y: 145, distance: 190.7
click at [470, 145] on p "Kindly note that we need to submit the online registration within Aargau's regu…" at bounding box center [391, 150] width 296 height 22
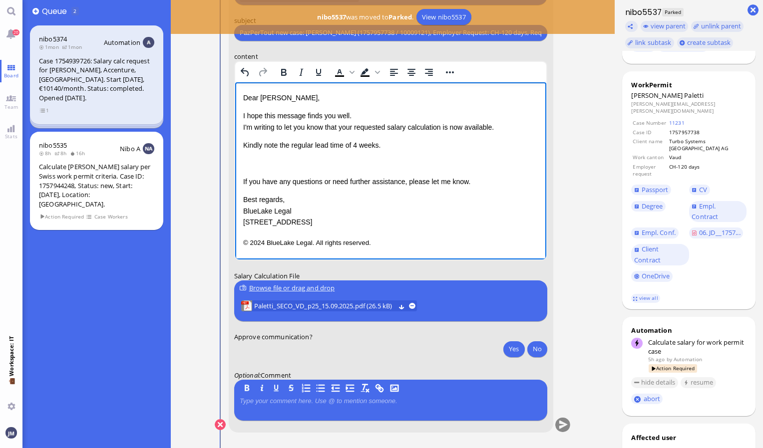
click at [345, 145] on p "Kindly note the regular lead time of 4 weeks." at bounding box center [391, 144] width 296 height 11
click at [422, 151] on div "Dear [PERSON_NAME], I hope this message finds you well. I'm writing to let you …" at bounding box center [391, 160] width 296 height 136
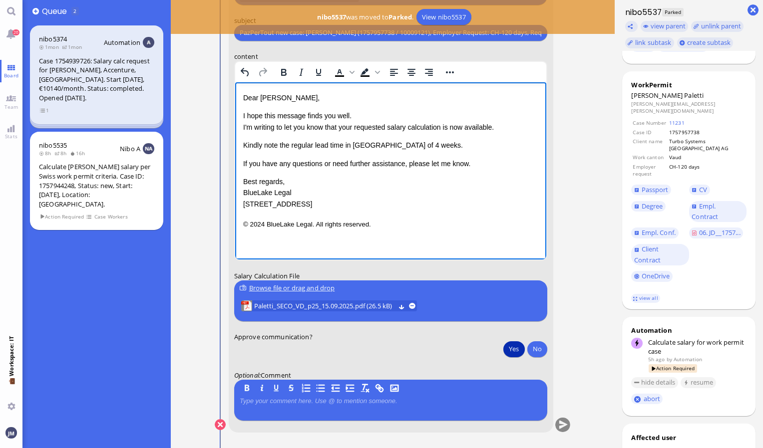
click at [512, 351] on button "Yes" at bounding box center [513, 349] width 21 height 16
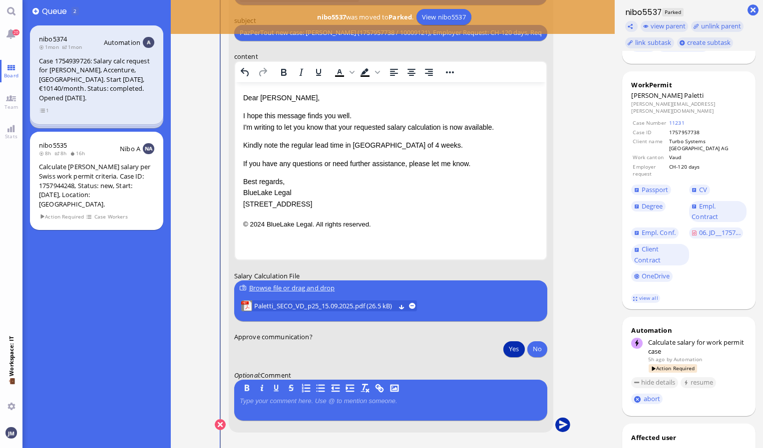
click at [564, 420] on button "submit" at bounding box center [562, 425] width 15 height 15
click at [7, 36] on link "20" at bounding box center [11, 33] width 22 height 22
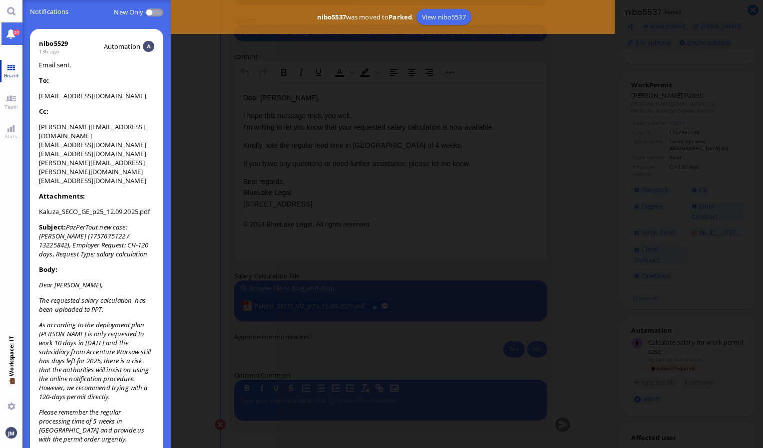
click at [14, 68] on link "Board" at bounding box center [11, 71] width 22 height 22
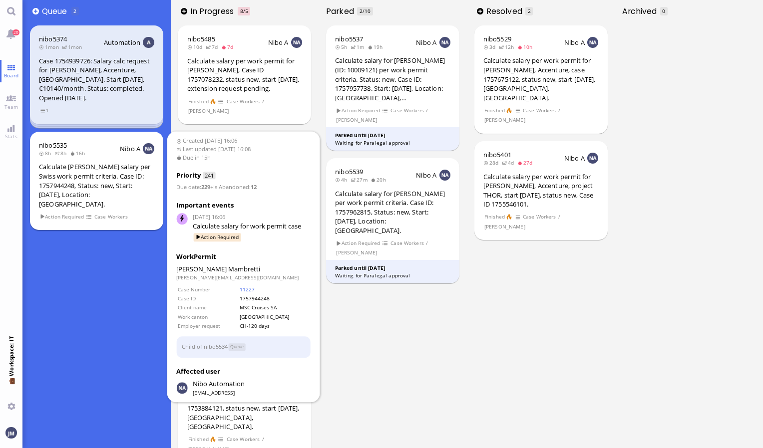
click at [118, 178] on div "Calculate [PERSON_NAME] salary per Swiss work permit criteria. Case ID: 1757944…" at bounding box center [96, 185] width 115 height 46
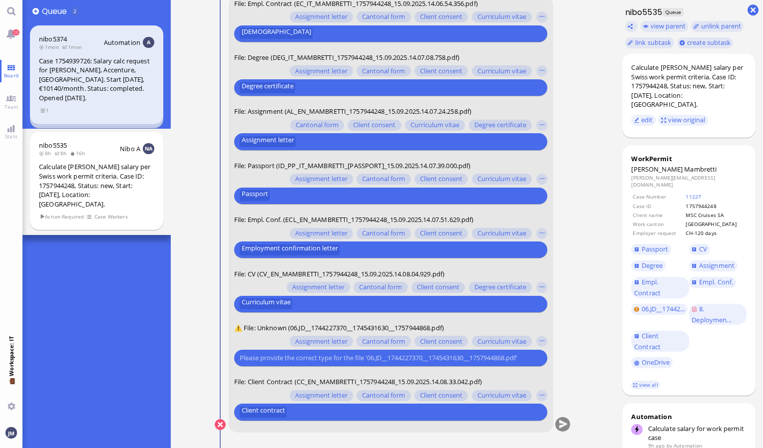
click at [302, 362] on input "text" at bounding box center [390, 358] width 300 height 10
click at [539, 344] on button "button" at bounding box center [541, 341] width 11 height 11
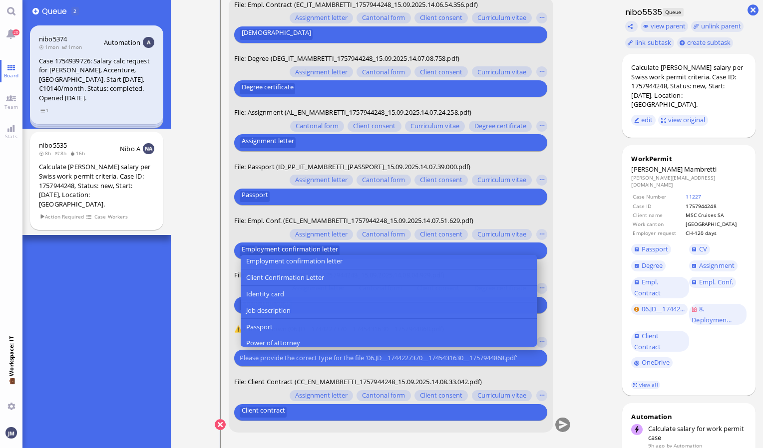
scroll to position [100, 0]
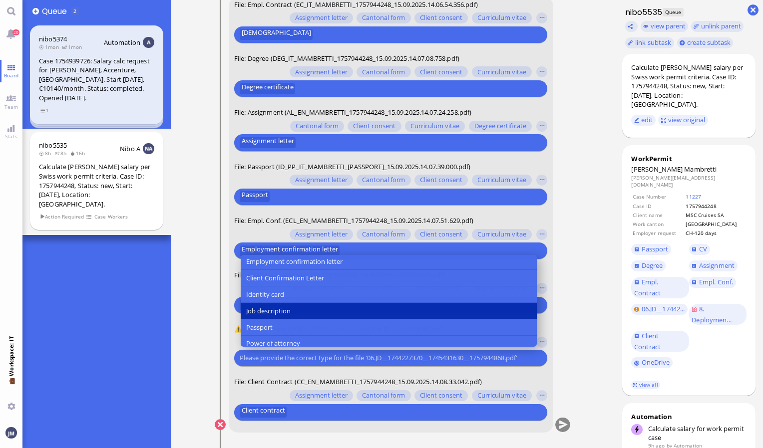
click at [411, 310] on button "Job description" at bounding box center [389, 311] width 296 height 16
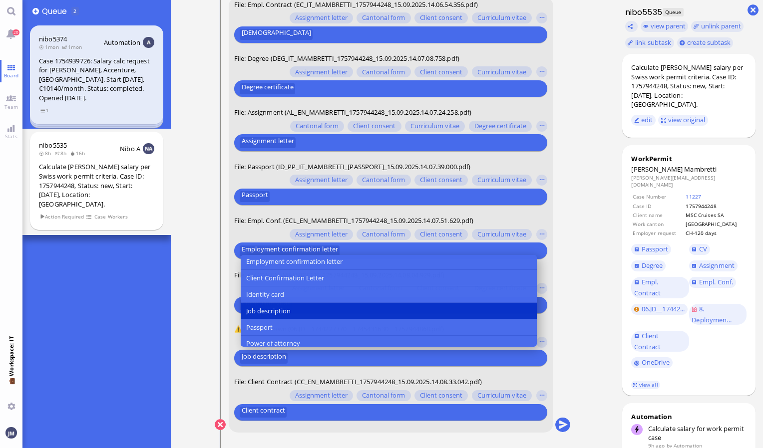
click at [564, 381] on conversation-line "You File: Empl. Contract (EC_IT_MAMBRETTI_1757944248_15.09.2025.14.06.54.356.pd…" at bounding box center [393, 221] width 356 height 448
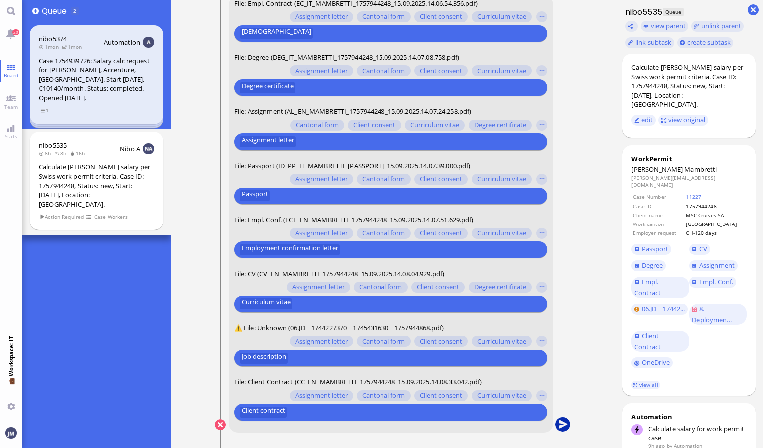
click at [560, 424] on button "submit" at bounding box center [562, 425] width 15 height 15
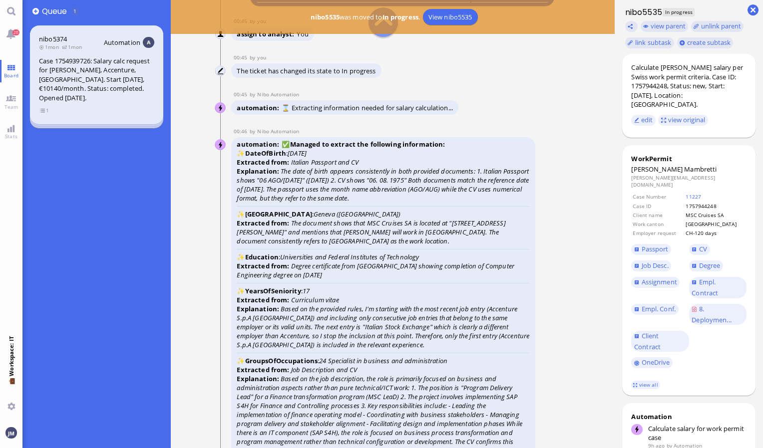
scroll to position [-649, 0]
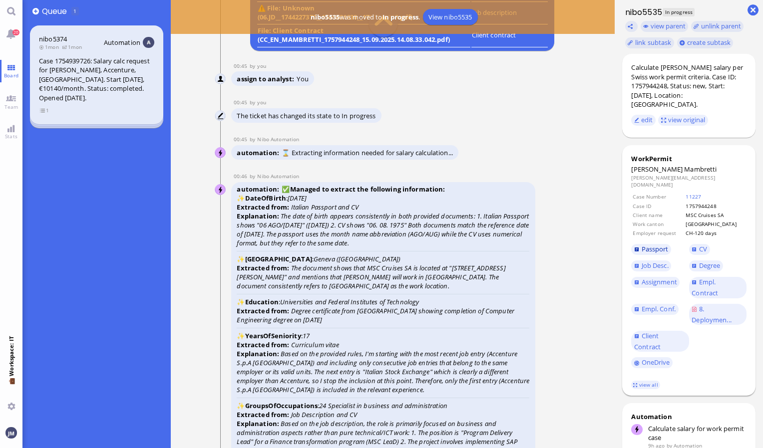
click at [659, 245] on span "Passport" at bounding box center [655, 249] width 27 height 9
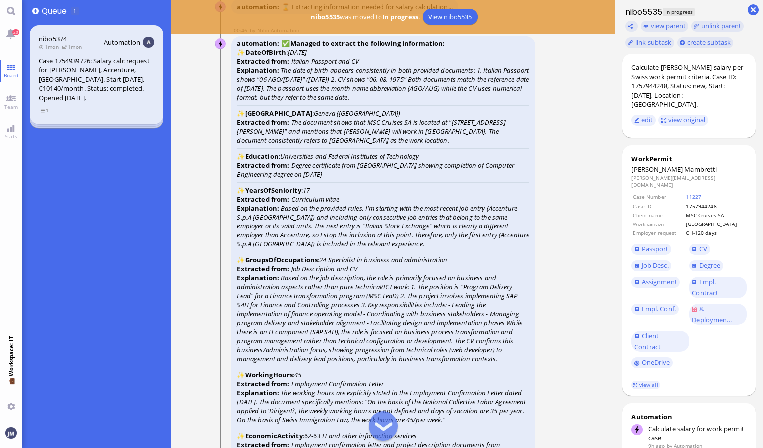
scroll to position [-499, 0]
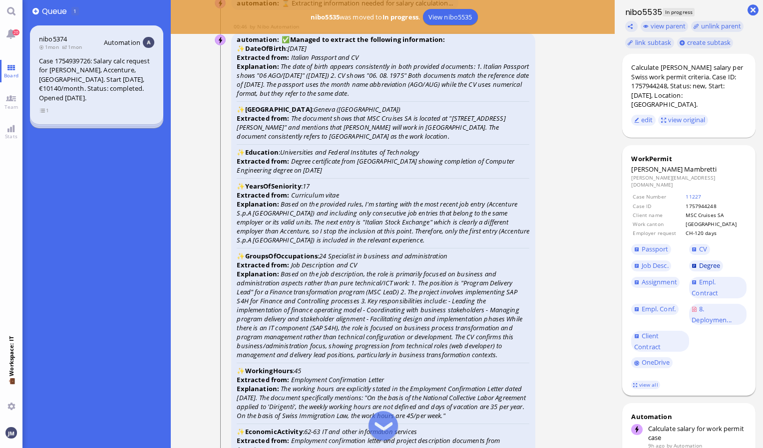
click at [713, 261] on span "Degree" at bounding box center [709, 265] width 21 height 9
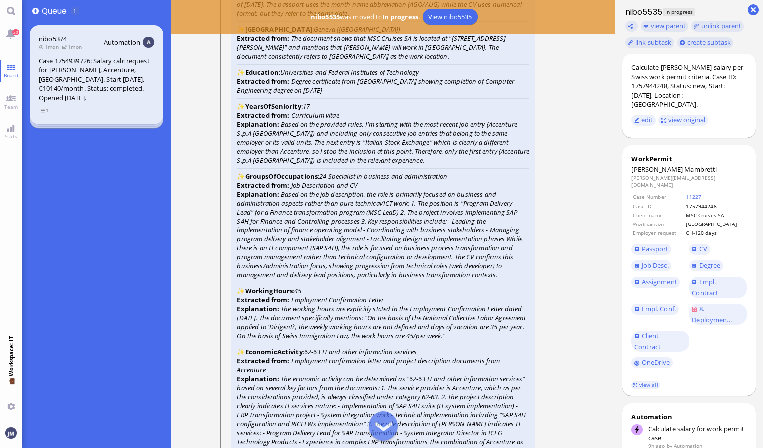
scroll to position [-399, 0]
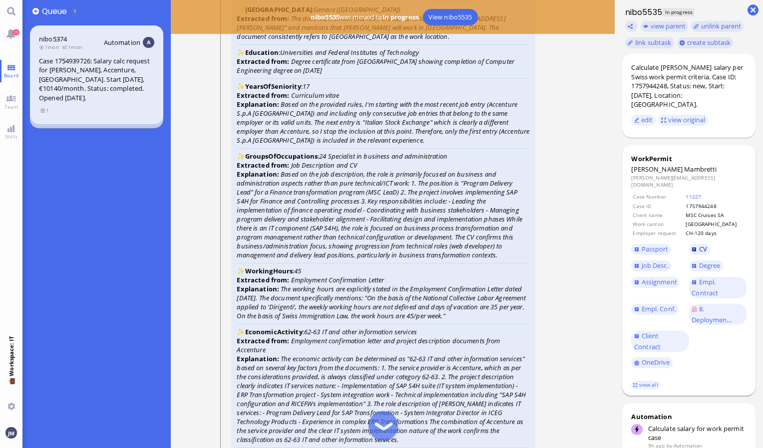
click at [698, 244] on link "CV" at bounding box center [699, 249] width 21 height 11
click at [658, 305] on span "Empl. Conf." at bounding box center [659, 309] width 34 height 9
click at [656, 305] on span "Empl. Conf." at bounding box center [659, 309] width 34 height 9
click at [661, 305] on span "Empl. Conf." at bounding box center [659, 309] width 34 height 9
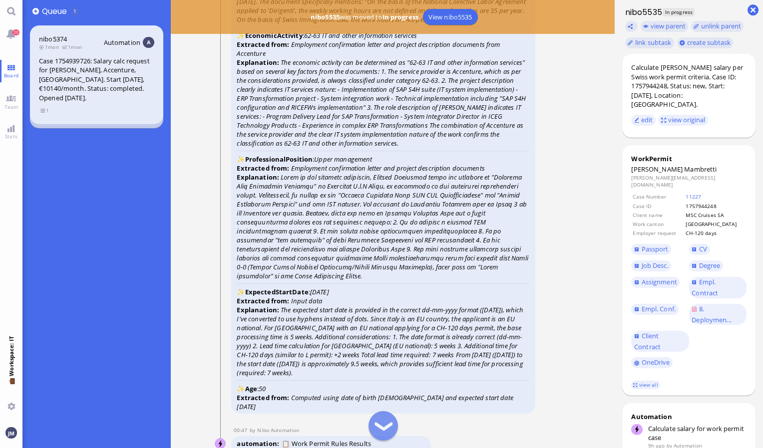
scroll to position [-1048, 0]
click at [643, 381] on link "view all" at bounding box center [645, 385] width 29 height 8
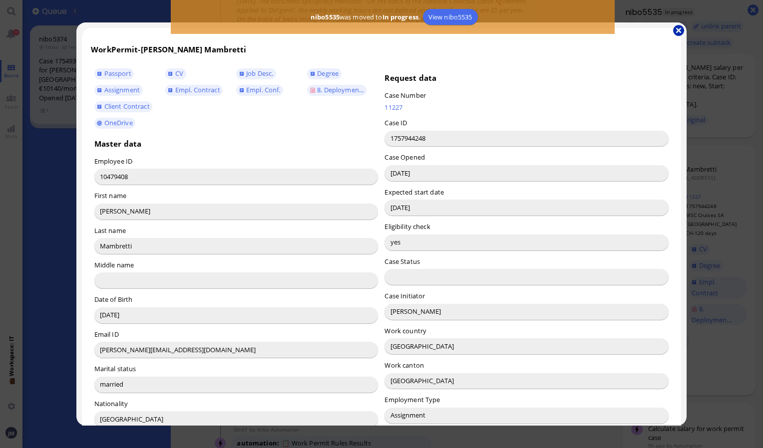
click at [677, 31] on button "button" at bounding box center [678, 30] width 11 height 11
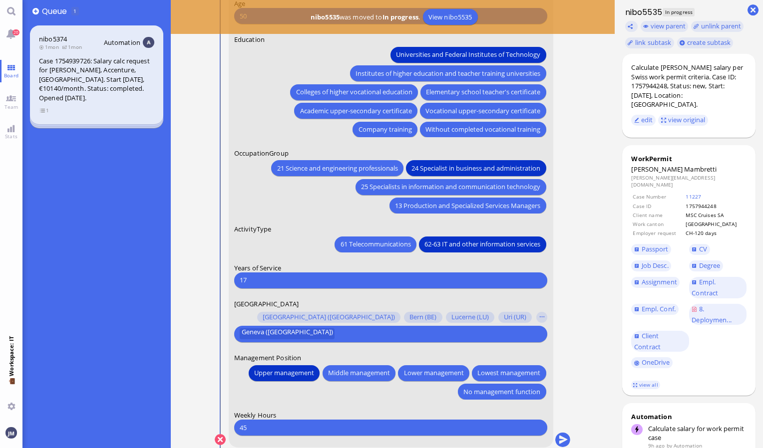
scroll to position [0, 0]
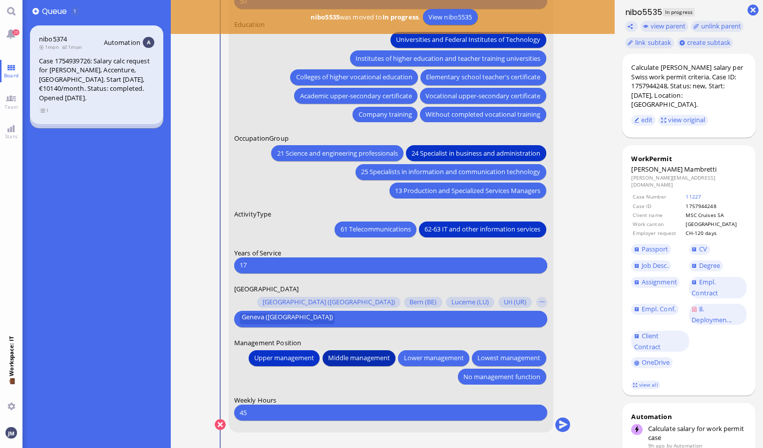
click at [351, 362] on span "Middle management" at bounding box center [359, 358] width 62 height 10
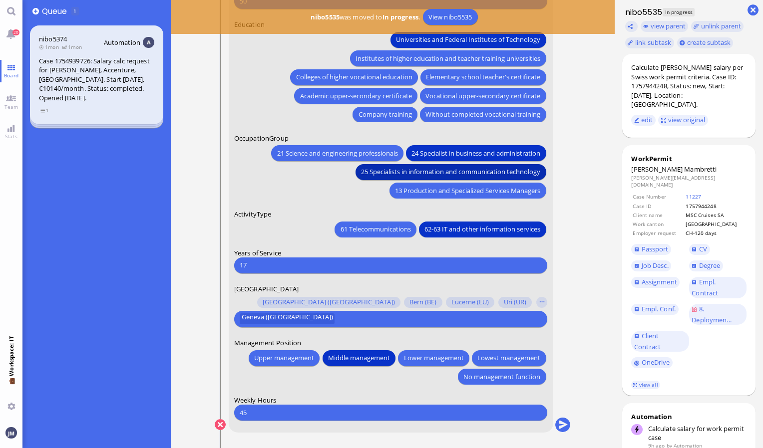
click at [384, 171] on span "25 Specialists in information and communication technology" at bounding box center [450, 172] width 179 height 10
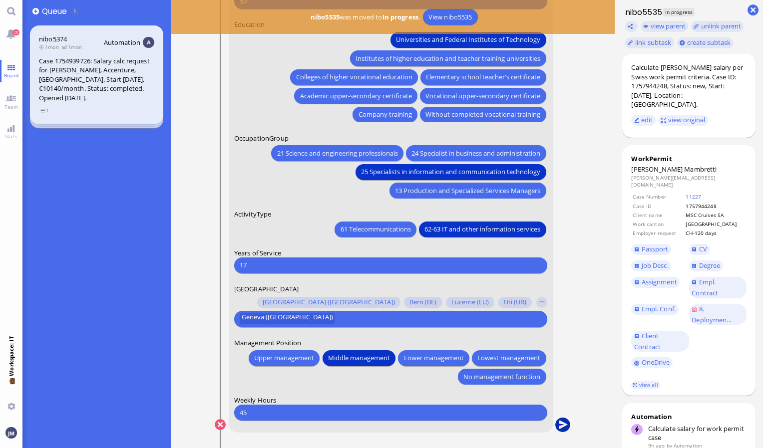
click at [559, 424] on button "submit" at bounding box center [562, 425] width 15 height 15
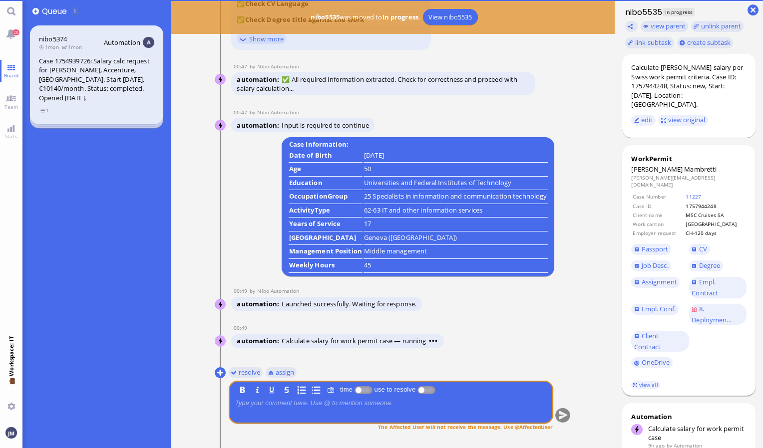
click at [684, 165] on span "Mambretti" at bounding box center [700, 169] width 32 height 9
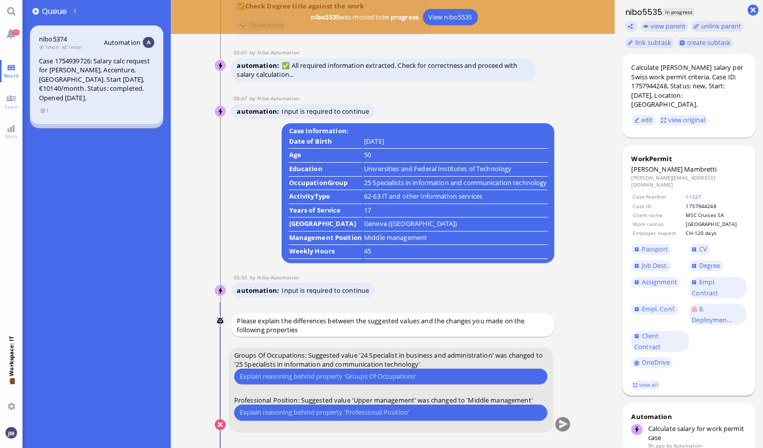
click at [684, 165] on span "Mambretti" at bounding box center [700, 169] width 32 height 9
copy span "Mambretti"
click at [379, 375] on input "text" at bounding box center [391, 376] width 302 height 10
type input "it matches better."
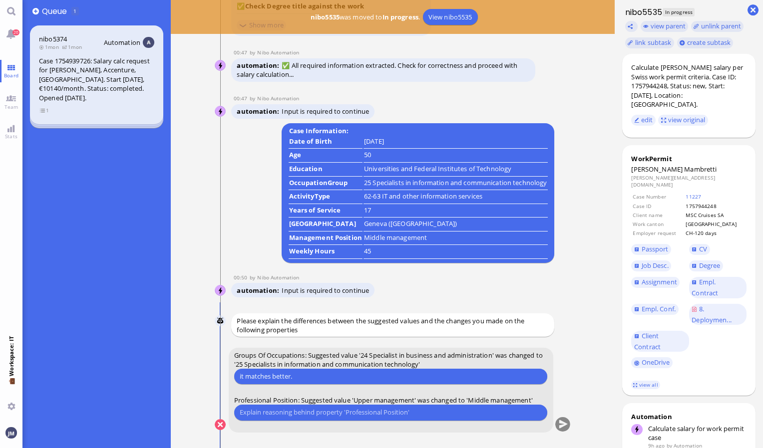
click at [357, 412] on input "text" at bounding box center [391, 412] width 302 height 10
type input "i"
type input "T"
type input "It was like that on the last SC of Mambretti."
click at [243, 375] on input "it matches better." at bounding box center [391, 376] width 302 height 10
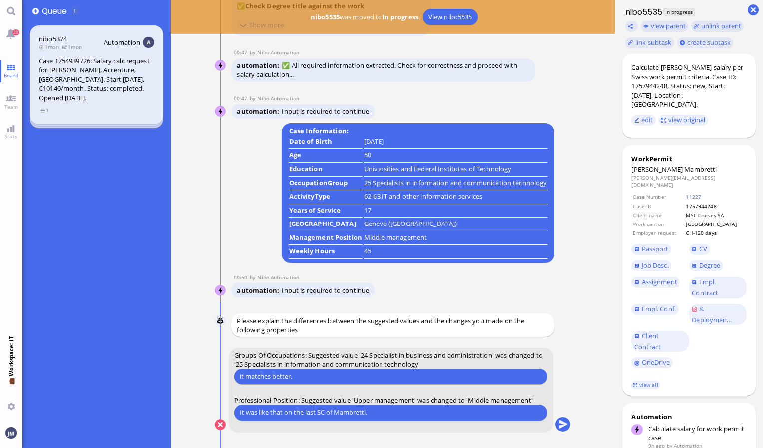
click at [243, 375] on input "it matches better." at bounding box center [391, 376] width 302 height 10
click at [240, 375] on input "it matches better." at bounding box center [391, 376] width 302 height 10
type input "It matches better."
click at [335, 410] on input "It was like that on the last SC of Mambretti." at bounding box center [391, 412] width 302 height 10
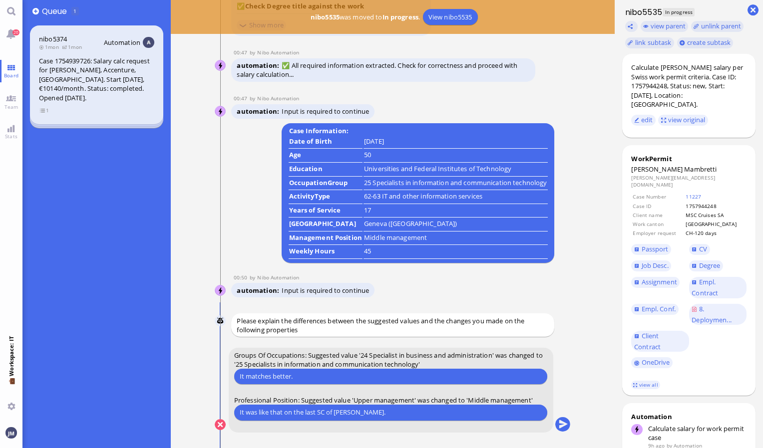
type input "It was like that on the last SC of [PERSON_NAME]."
click at [564, 424] on button "submit" at bounding box center [562, 425] width 15 height 15
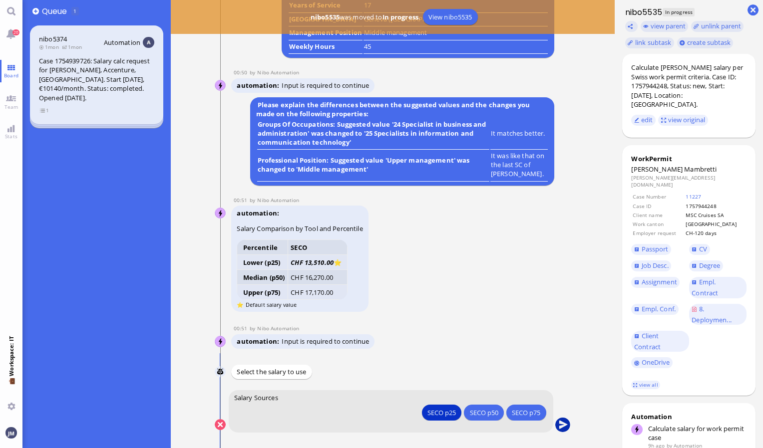
click at [564, 426] on button "submit" at bounding box center [562, 425] width 15 height 15
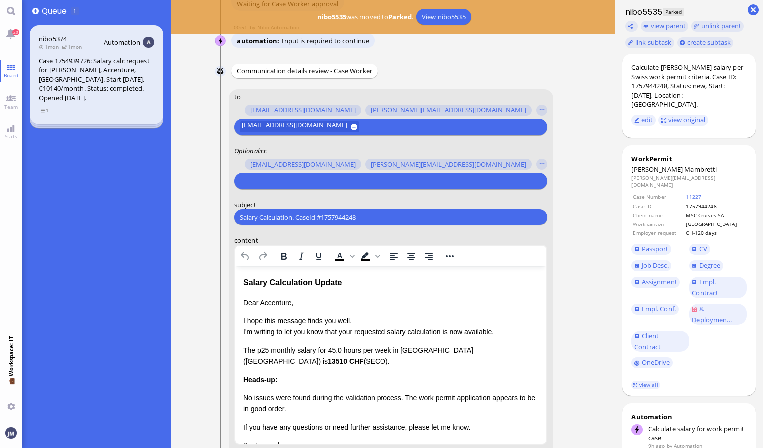
scroll to position [-200, 0]
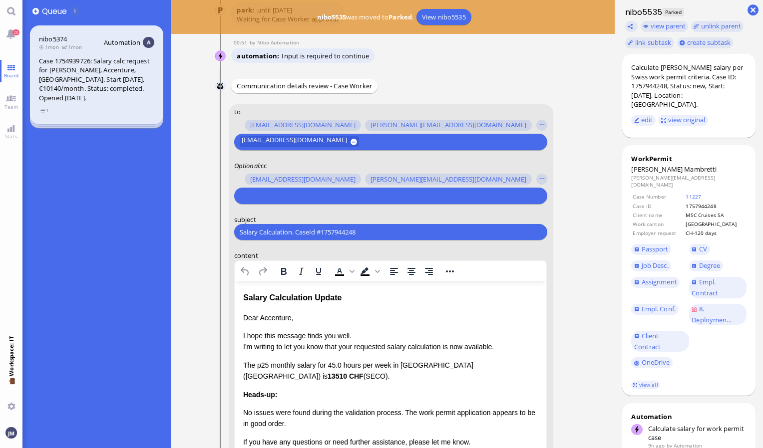
drag, startPoint x: 370, startPoint y: 235, endPoint x: 166, endPoint y: 212, distance: 205.9
click at [166, 212] on board-view "👥 Queue 1 nibo5374 1mon 1mon Automation Case 1754939726: Salary calc request fo…" at bounding box center [392, 224] width 740 height 448
paste input "PazPerTout new case: [PERSON_NAME] (1757944248 / 10479408), Employer Request: C…"
type input "PazPerTout new case: [PERSON_NAME] (1757944248 / 10479408), Employer Request: C…"
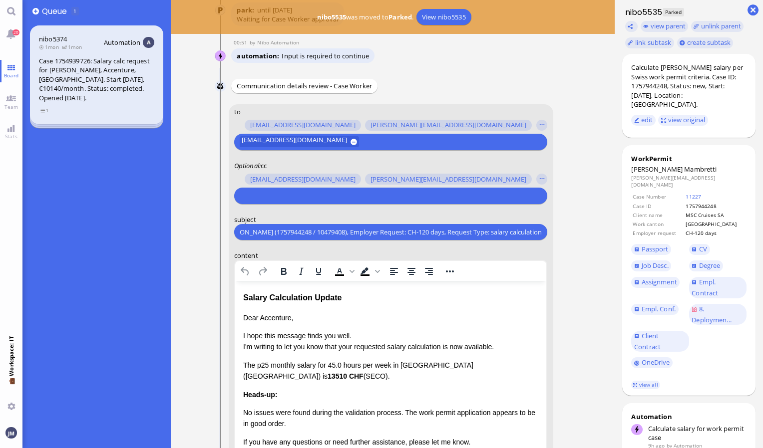
click at [291, 195] on input "text" at bounding box center [390, 196] width 300 height 10
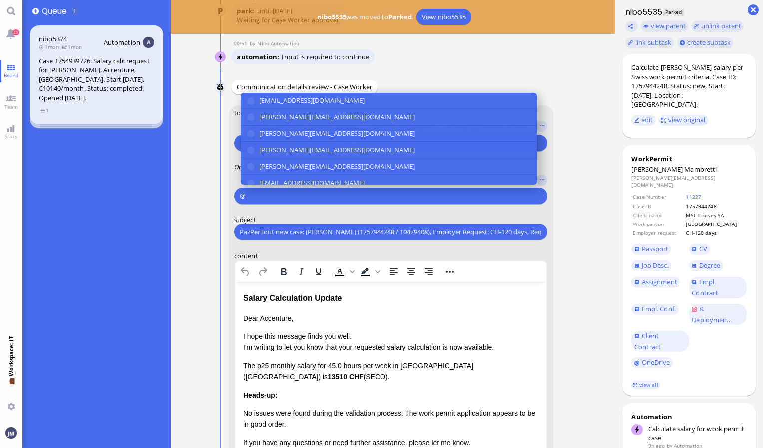
scroll to position [-199, 0]
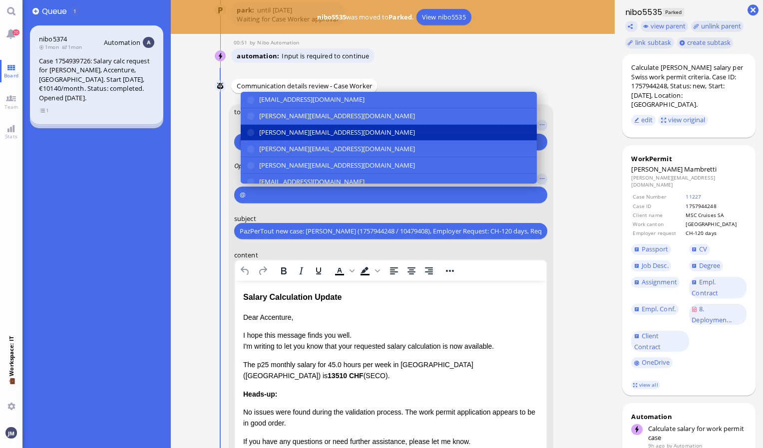
type input "@"
click at [297, 133] on span "[PERSON_NAME][EMAIL_ADDRESS][DOMAIN_NAME]" at bounding box center [337, 132] width 156 height 10
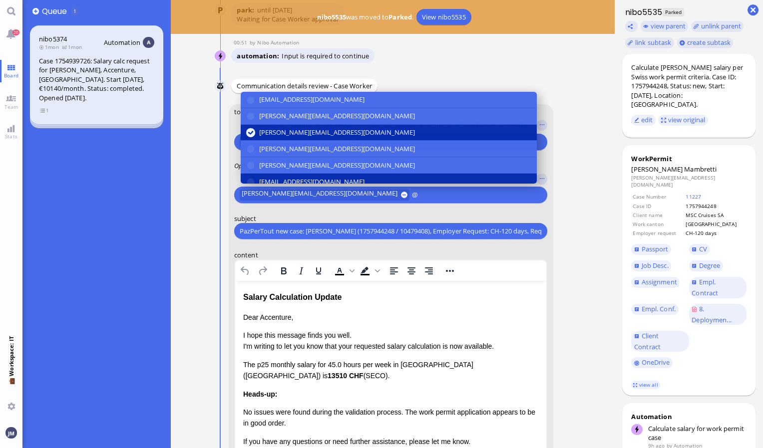
type input "@"
click at [301, 177] on span "[EMAIL_ADDRESS][DOMAIN_NAME]" at bounding box center [311, 182] width 105 height 10
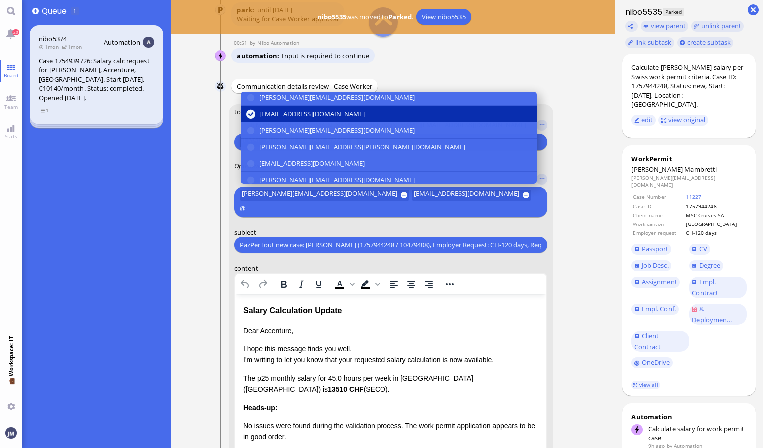
scroll to position [50, 0]
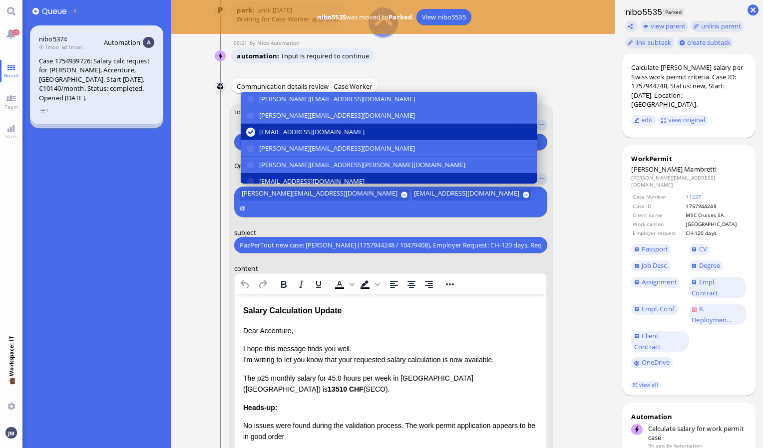
type input "@"
click at [284, 174] on button "[EMAIL_ADDRESS][DOMAIN_NAME]" at bounding box center [389, 181] width 296 height 16
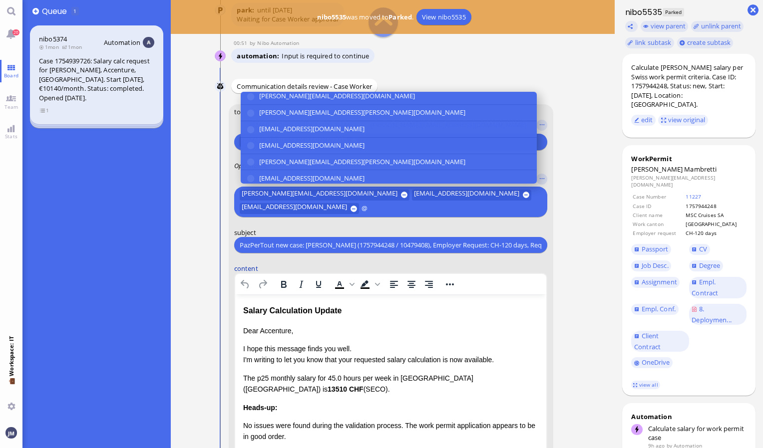
scroll to position [-36, 0]
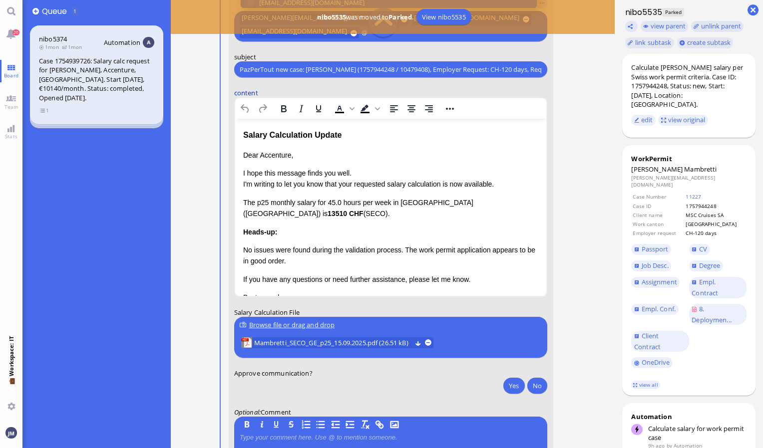
type input "@"
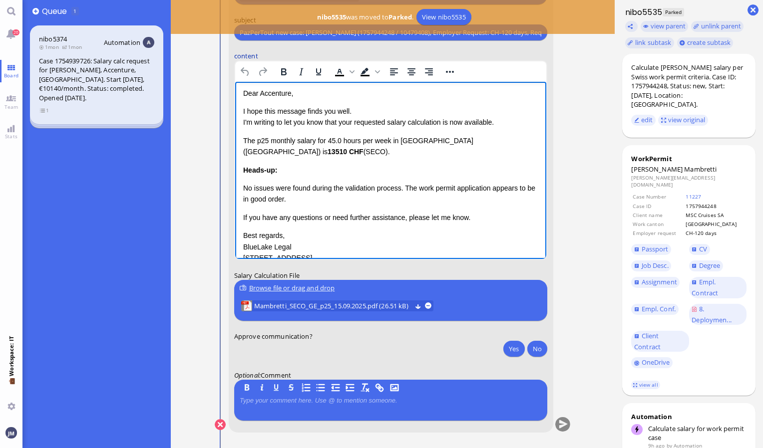
scroll to position [49, 0]
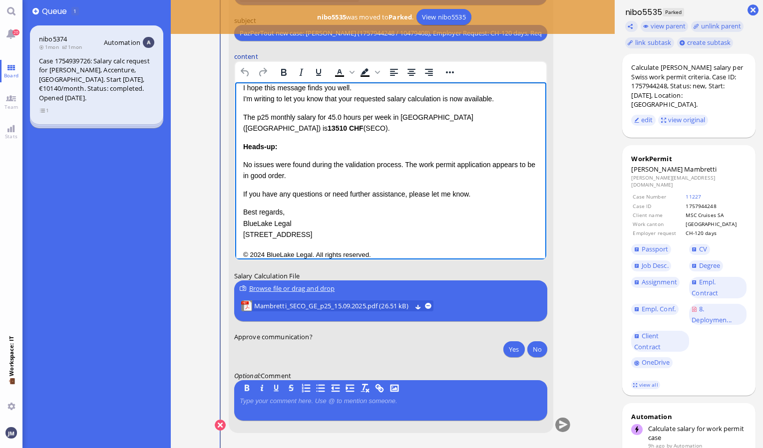
click at [275, 157] on div "Dear Accenture, I hope this message finds you well. I'm writing to let you know…" at bounding box center [391, 152] width 296 height 176
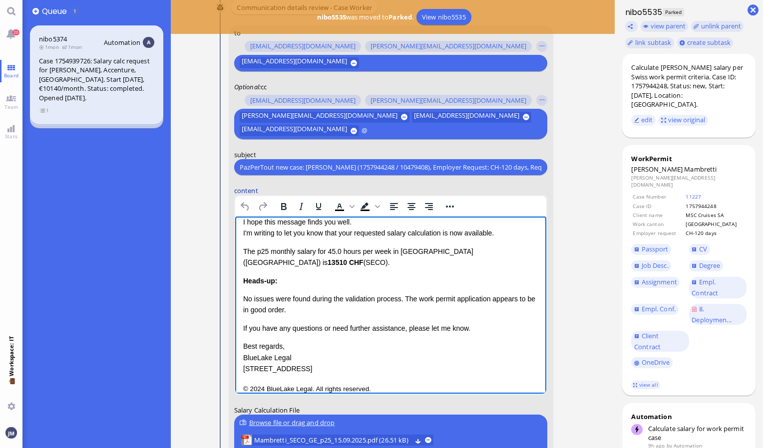
scroll to position [-199, 0]
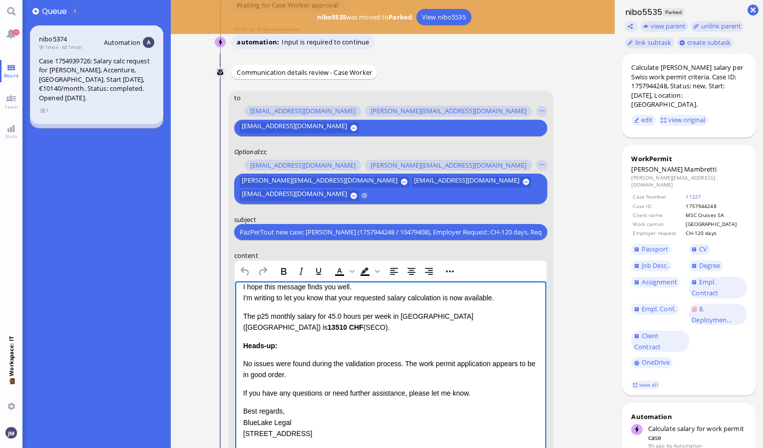
click at [385, 196] on input "@" at bounding box center [449, 196] width 177 height 10
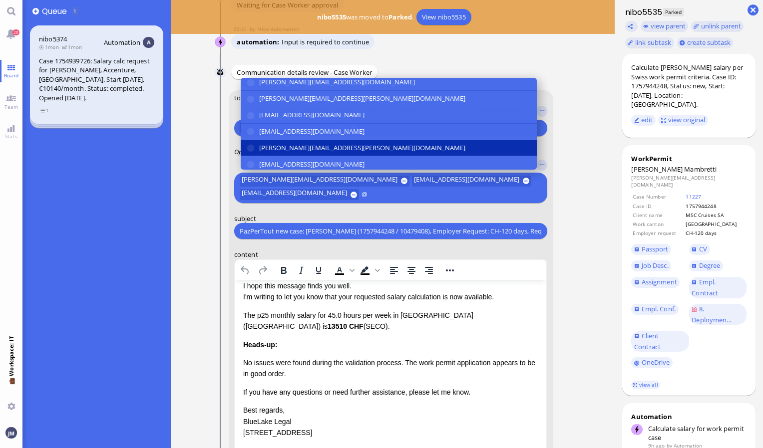
click at [316, 143] on span "[PERSON_NAME][EMAIL_ADDRESS][PERSON_NAME][DOMAIN_NAME]" at bounding box center [362, 148] width 206 height 10
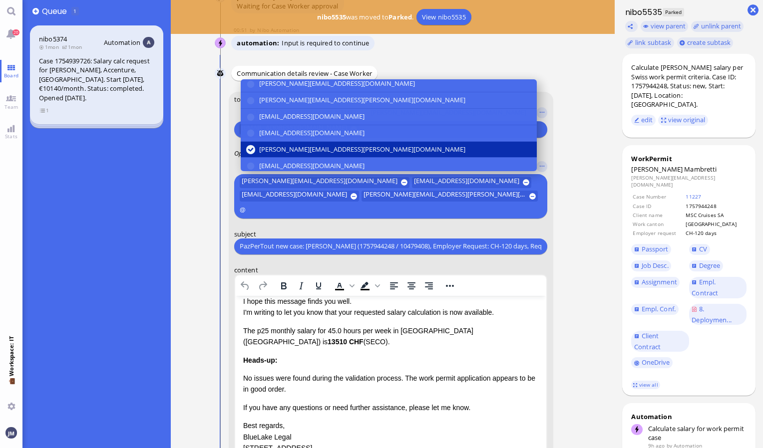
scroll to position [-212, 0]
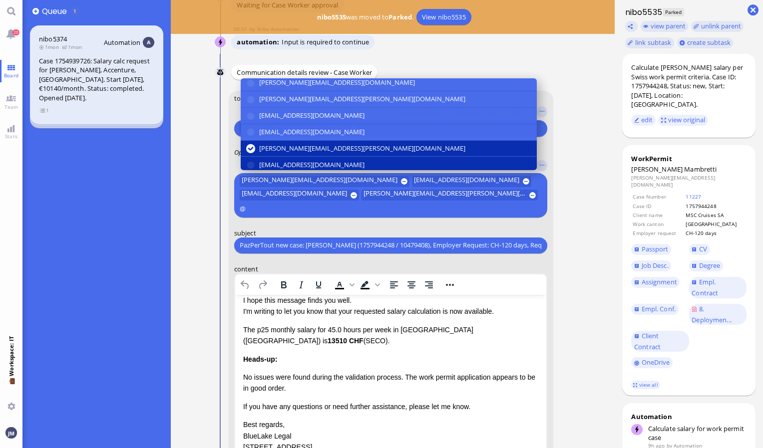
type input "@"
click at [322, 167] on button "[EMAIL_ADDRESS][DOMAIN_NAME]" at bounding box center [389, 165] width 296 height 16
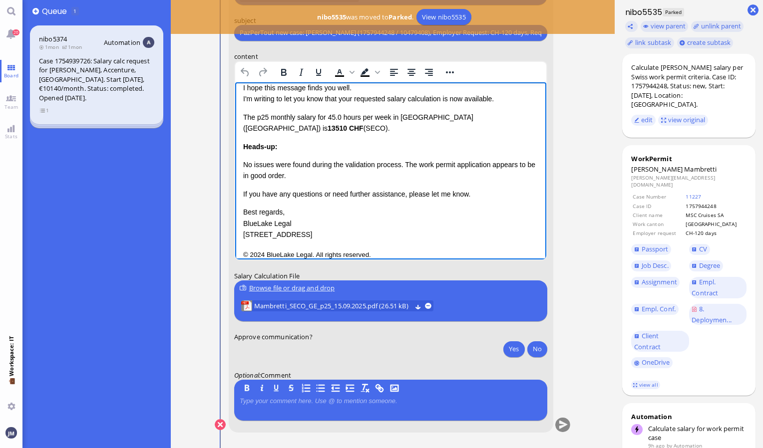
scroll to position [0, 0]
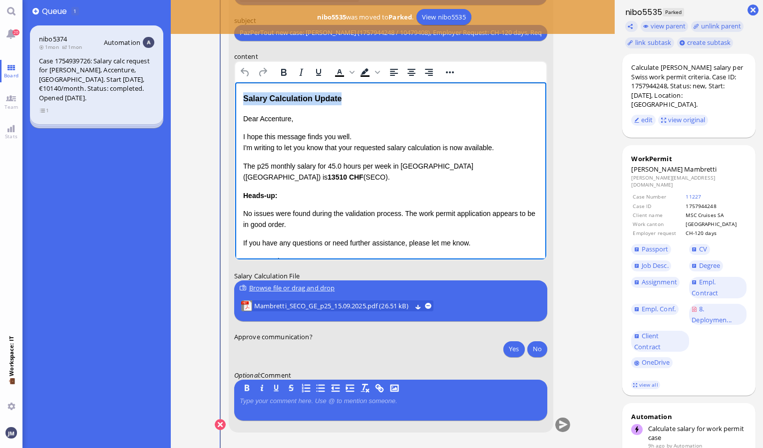
drag, startPoint x: 355, startPoint y: 98, endPoint x: 458, endPoint y: 182, distance: 132.4
click at [235, 100] on html "Salary Calculation Update Dear Accenture, I hope this message finds you well. I…" at bounding box center [391, 201] width 312 height 238
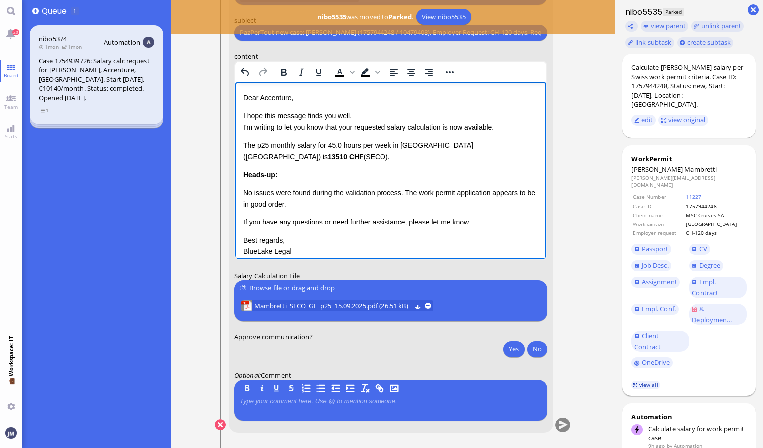
click at [644, 381] on link "view all" at bounding box center [645, 385] width 29 height 8
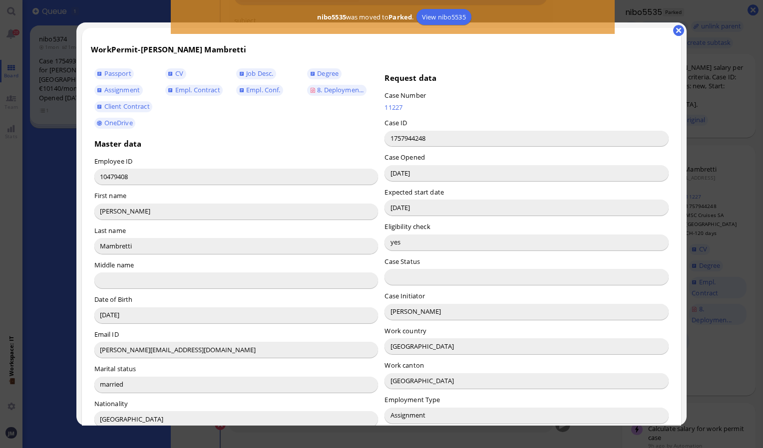
click at [405, 314] on input "[PERSON_NAME]" at bounding box center [526, 312] width 284 height 16
click at [678, 31] on button "button" at bounding box center [678, 30] width 11 height 11
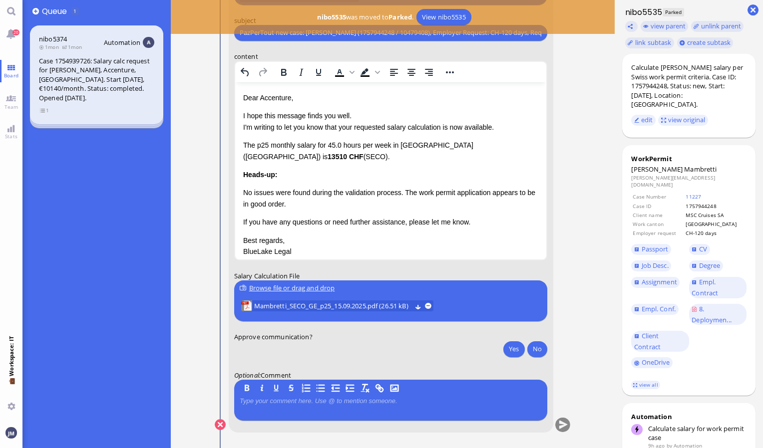
click at [280, 97] on p "Dear Accenture," at bounding box center [391, 97] width 296 height 11
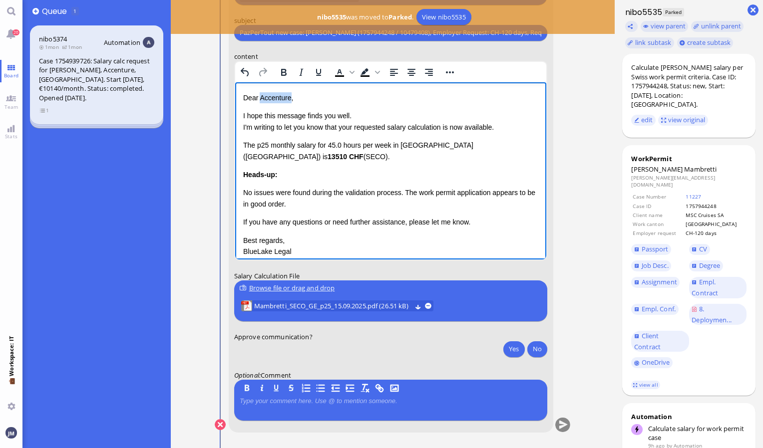
click at [280, 97] on p "Dear Accenture," at bounding box center [391, 97] width 296 height 11
drag, startPoint x: 241, startPoint y: 143, endPoint x: 265, endPoint y: 178, distance: 42.8
click at [265, 178] on html "Dear [PERSON_NAME], I hope this message finds you well. I'm writing to let you …" at bounding box center [391, 190] width 312 height 217
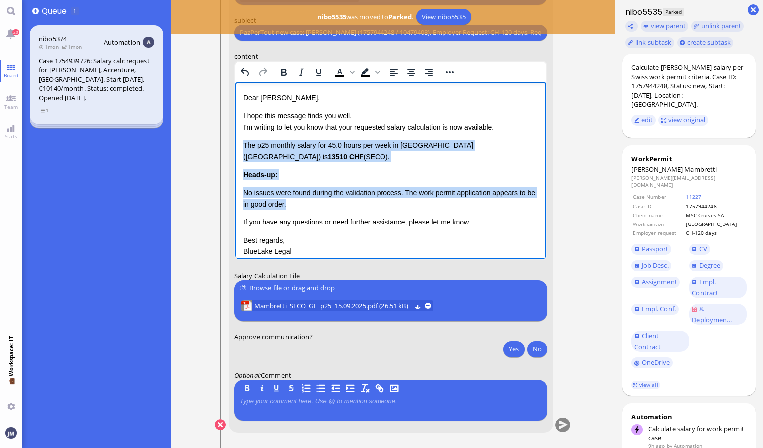
drag, startPoint x: 243, startPoint y: 141, endPoint x: 327, endPoint y: 192, distance: 98.5
click at [327, 192] on div "Dear [PERSON_NAME], I hope this message finds you well. I'm writing to let you …" at bounding box center [391, 180] width 296 height 176
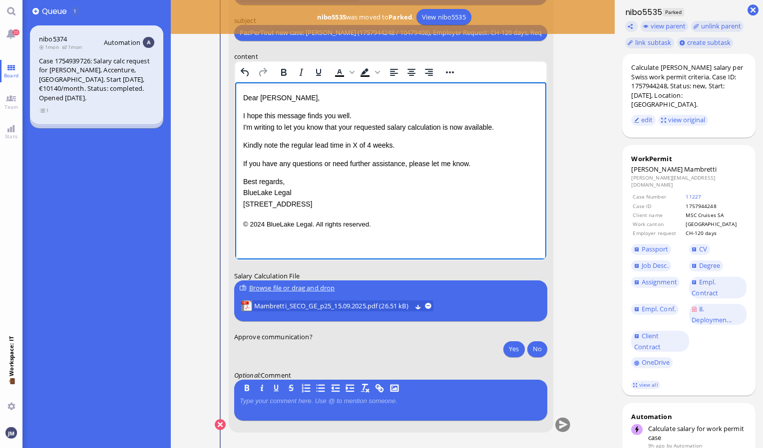
click at [354, 145] on p "Kindly note the regular lead time in X of 4 weeks." at bounding box center [391, 144] width 296 height 11
click at [387, 145] on p "Kindly note the regular lead time in [GEOGRAPHIC_DATA] of 4 weeks." at bounding box center [391, 144] width 296 height 11
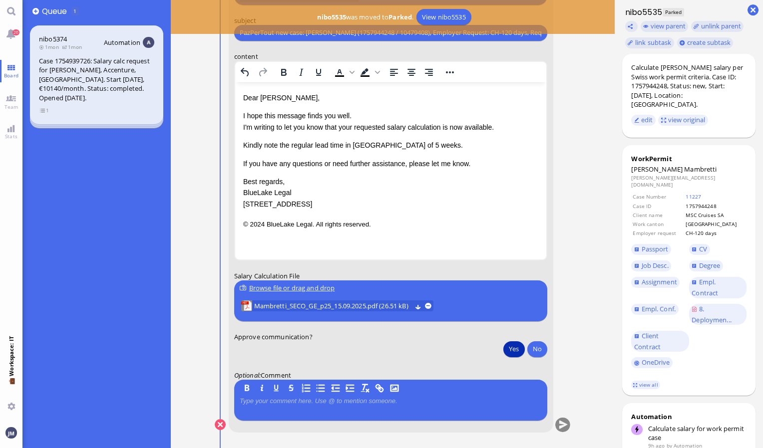
click at [513, 349] on button "Yes" at bounding box center [513, 349] width 21 height 16
click at [561, 429] on button "submit" at bounding box center [562, 425] width 15 height 15
click at [9, 36] on link "20" at bounding box center [11, 33] width 22 height 22
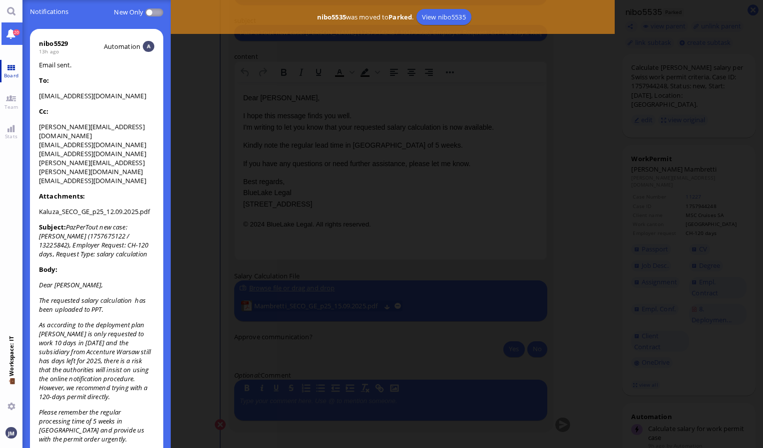
click at [12, 69] on link "Board" at bounding box center [11, 71] width 22 height 22
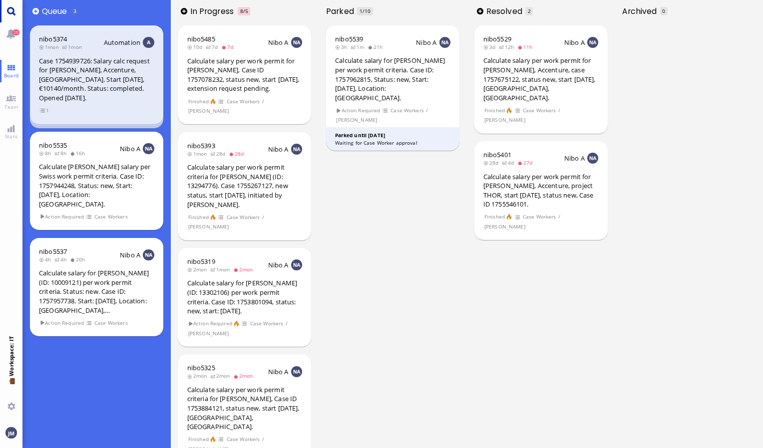
click at [13, 10] on link "Main menu" at bounding box center [11, 11] width 22 height 22
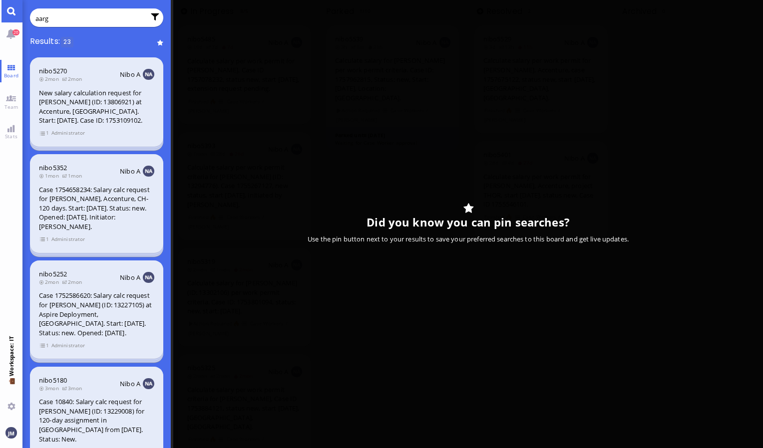
type input "aarg"
click at [75, 113] on div "New salary calculation request for Amalia Kollia (ID: 13806921) at Accenture, S…" at bounding box center [96, 106] width 115 height 37
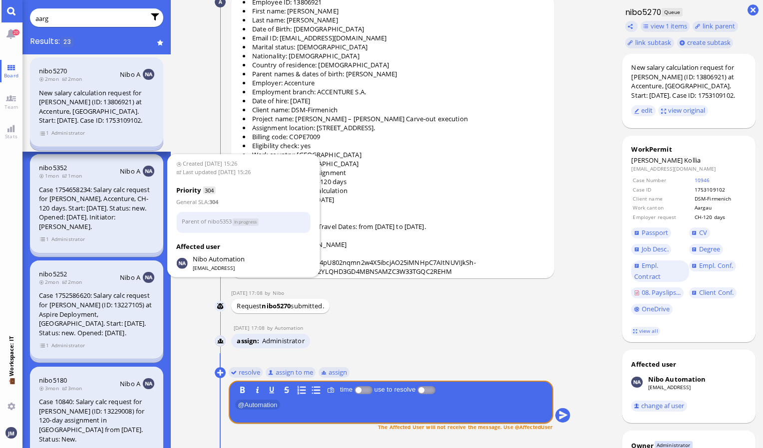
click at [101, 202] on div "Case 1754658234: Salary calc request for Felix Edfelder, Accenture, CH-120 days…" at bounding box center [96, 208] width 115 height 46
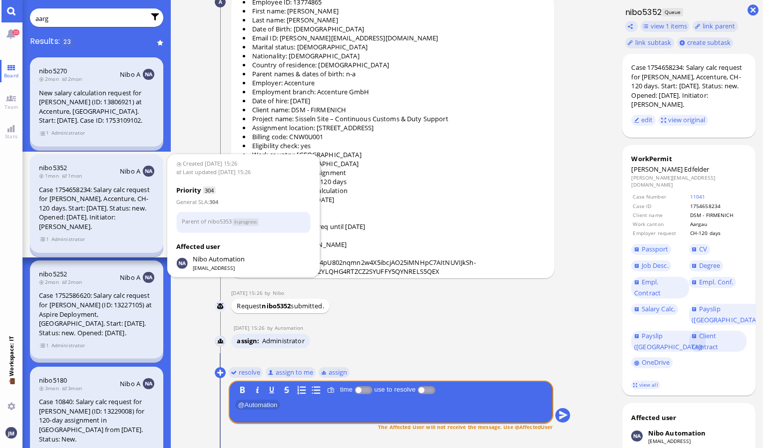
click at [76, 237] on span "Administrator" at bounding box center [68, 239] width 34 height 8
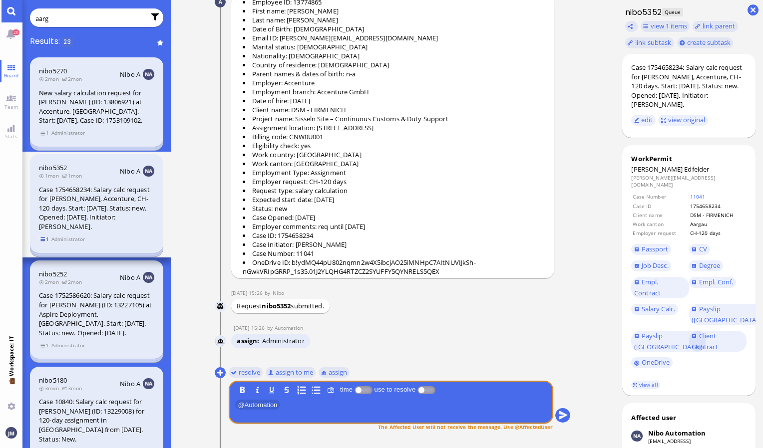
click at [43, 238] on span "1" at bounding box center [44, 239] width 10 height 8
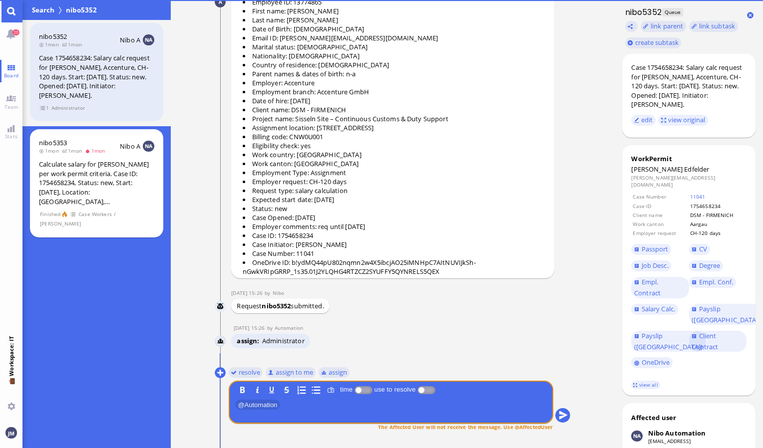
click at [59, 184] on div "Calculate salary for Felix Edfelder per work permit criteria. Case ID: 17546582…" at bounding box center [96, 183] width 115 height 46
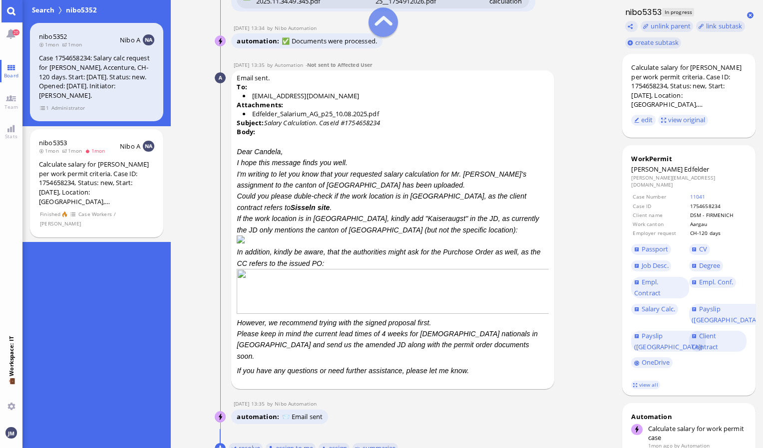
scroll to position [-100, 0]
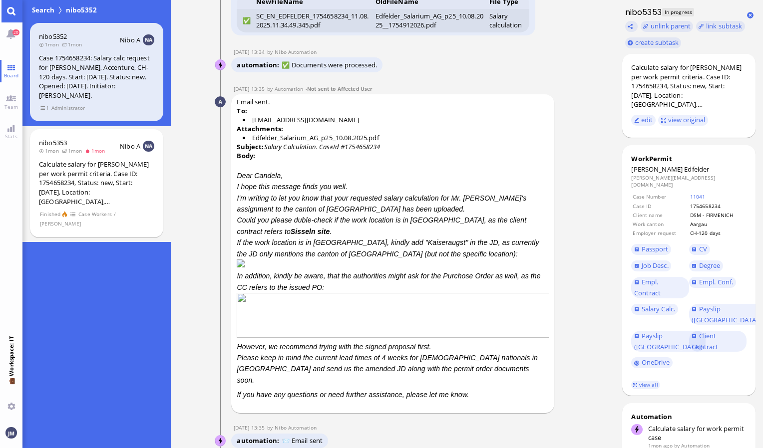
click at [16, 14] on link "Main menu" at bounding box center [11, 11] width 22 height 22
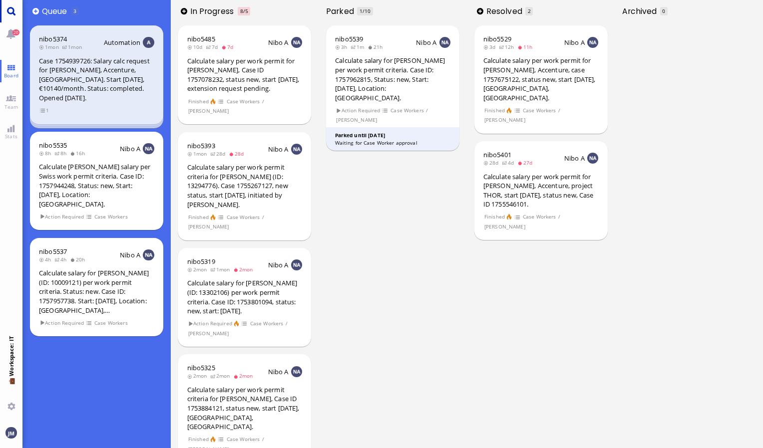
click at [17, 8] on link "Main menu" at bounding box center [11, 11] width 22 height 22
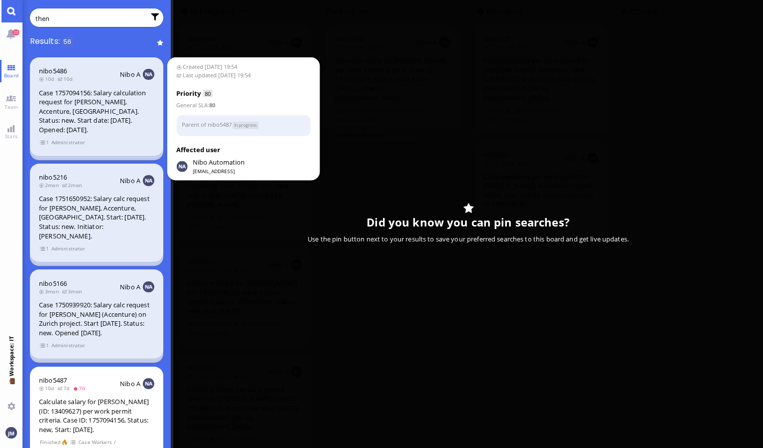
type input "then"
click at [99, 115] on div "Case 1757094156: Salary calculation request for Alexandra Thenée, Accenture, Zu…" at bounding box center [96, 111] width 115 height 46
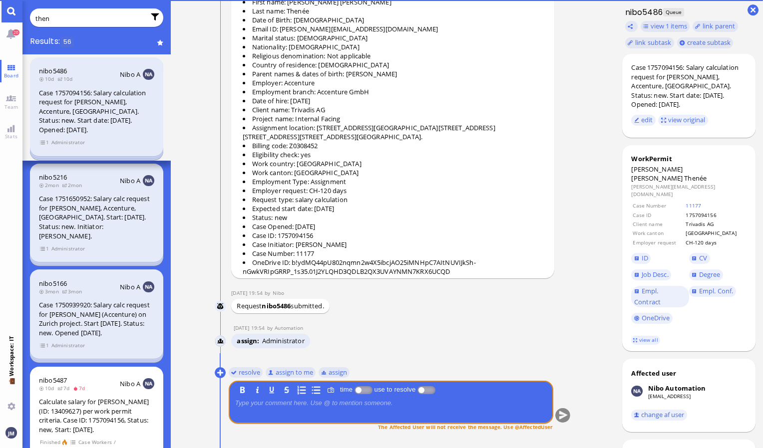
click at [71, 140] on span "Administrator" at bounding box center [68, 142] width 34 height 8
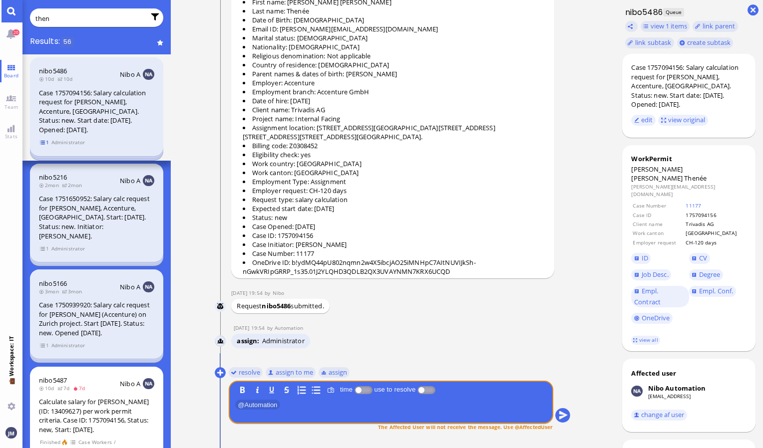
click at [48, 142] on span "1" at bounding box center [44, 142] width 10 height 8
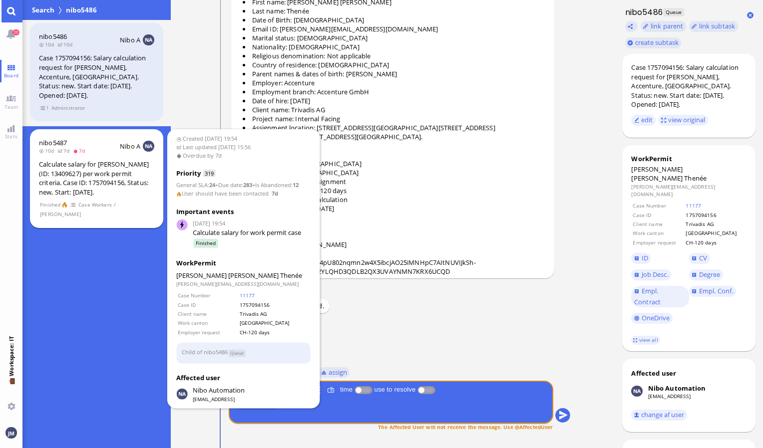
click at [70, 164] on div "Calculate salary for Alexandra Thenée (ID: 13409627) per work permit criteria. …" at bounding box center [96, 178] width 115 height 37
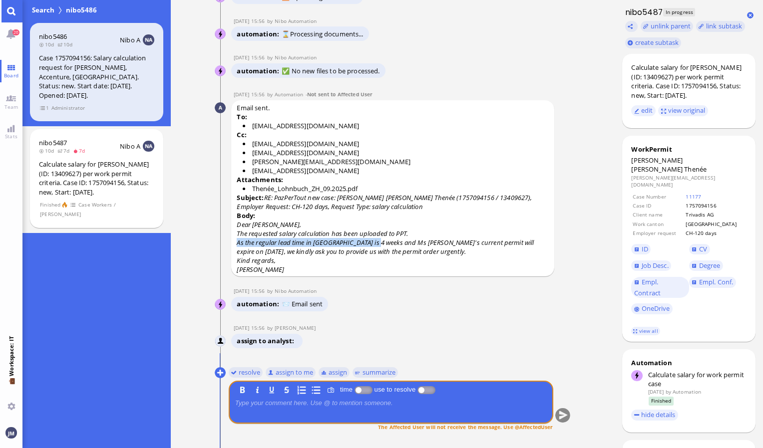
drag, startPoint x: 237, startPoint y: 243, endPoint x: 376, endPoint y: 244, distance: 138.8
click at [376, 244] on p "As the regular lead time in Zurich is 4 weeks and Ms Thenée's current permit wi…" at bounding box center [393, 247] width 312 height 18
click at [14, 7] on link "Main menu" at bounding box center [11, 11] width 22 height 22
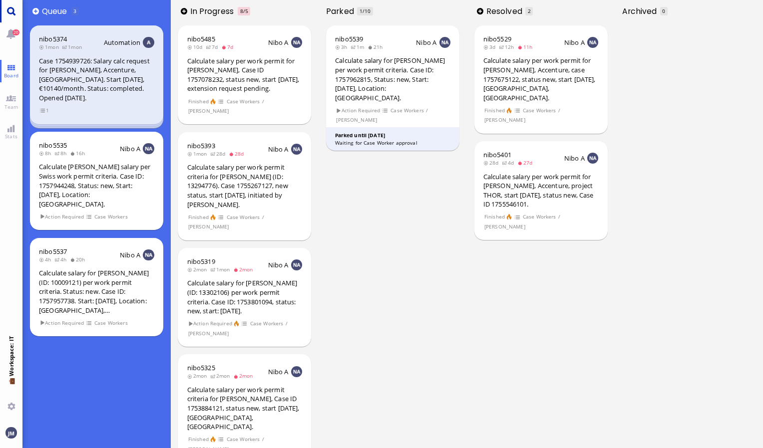
click at [11, 12] on link "Main menu" at bounding box center [11, 11] width 22 height 22
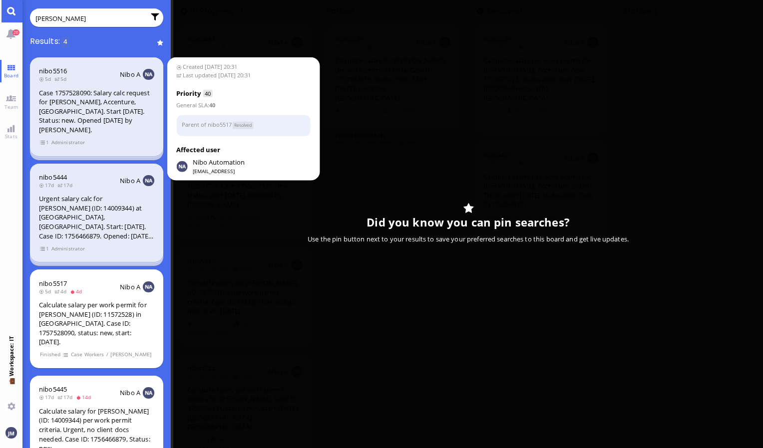
type input "becker"
click at [57, 142] on span "Administrator" at bounding box center [68, 142] width 34 height 8
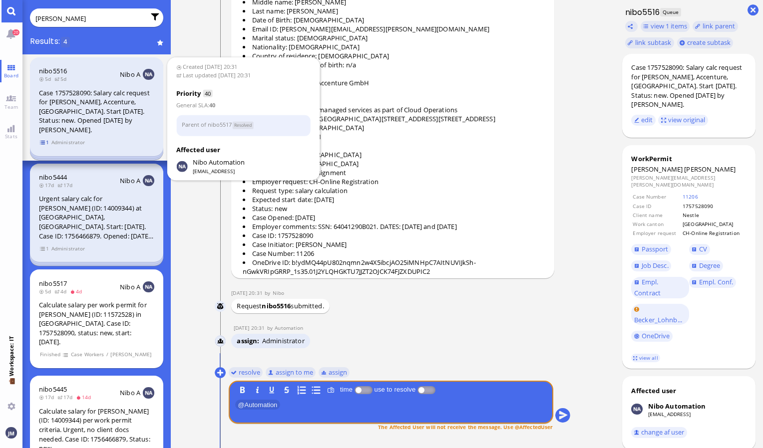
click at [45, 146] on span "1" at bounding box center [44, 142] width 10 height 8
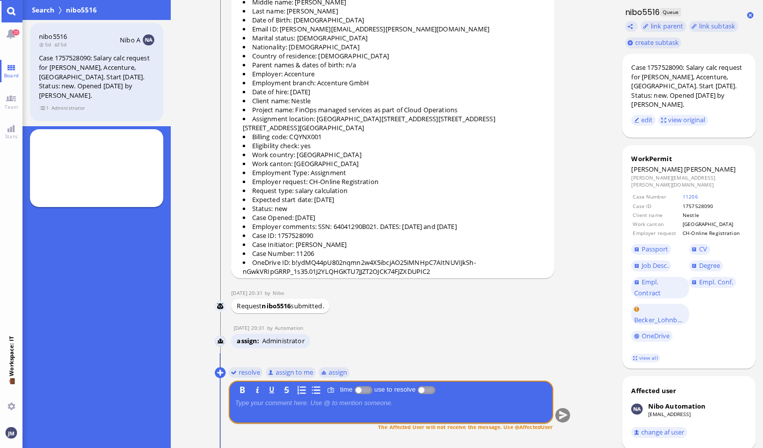
click at [74, 166] on div at bounding box center [96, 168] width 133 height 78
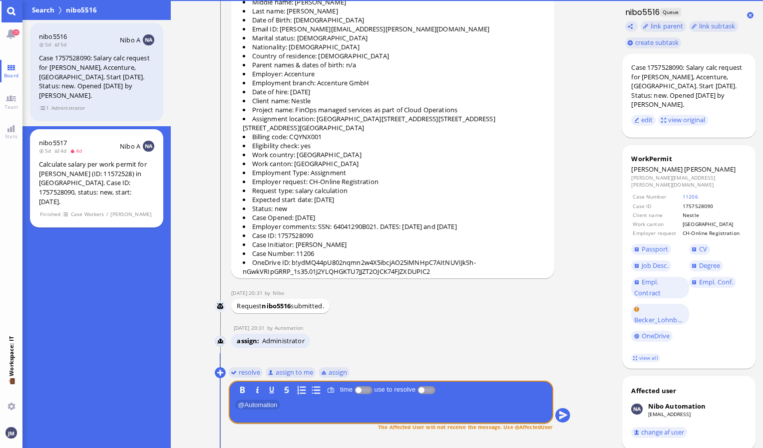
click at [74, 166] on div "Calculate salary per work permit for Julian Becker (ID: 11572528) in Zurich. Ca…" at bounding box center [96, 183] width 115 height 46
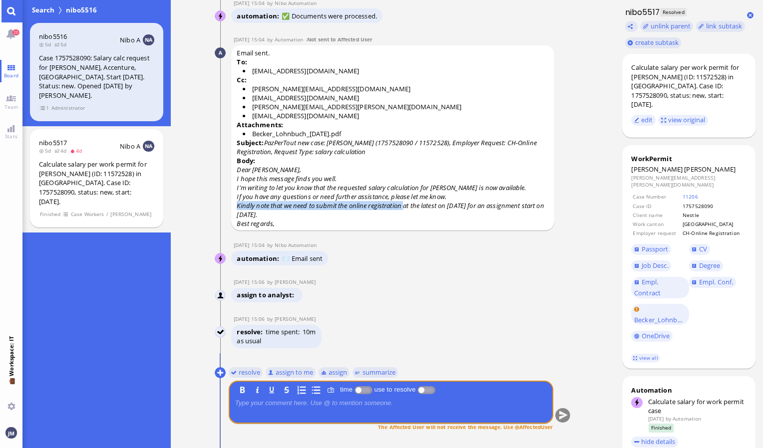
drag, startPoint x: 238, startPoint y: 204, endPoint x: 406, endPoint y: 204, distance: 168.2
click at [406, 204] on p "Kindly note that we need to submit the online registration at the latest on [DA…" at bounding box center [393, 210] width 312 height 18
copy p "Kindly note that we need to submit the online registration"
click at [13, 14] on link "Main menu" at bounding box center [11, 11] width 22 height 22
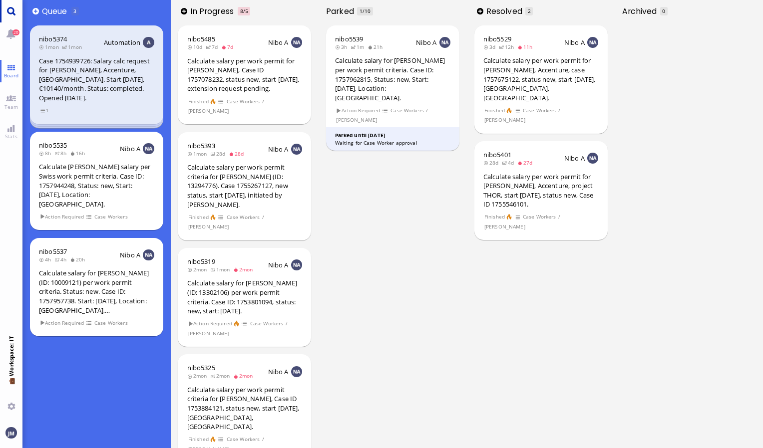
click at [18, 9] on link "Main menu" at bounding box center [11, 11] width 22 height 22
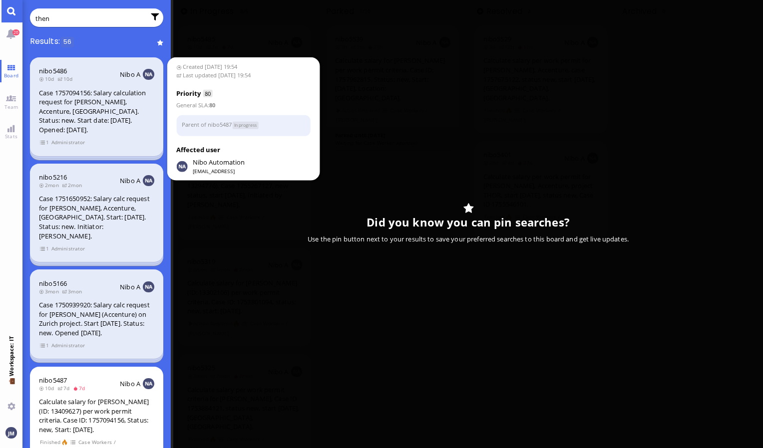
type input "then"
click at [50, 144] on section "1 Administrator" at bounding box center [96, 141] width 115 height 9
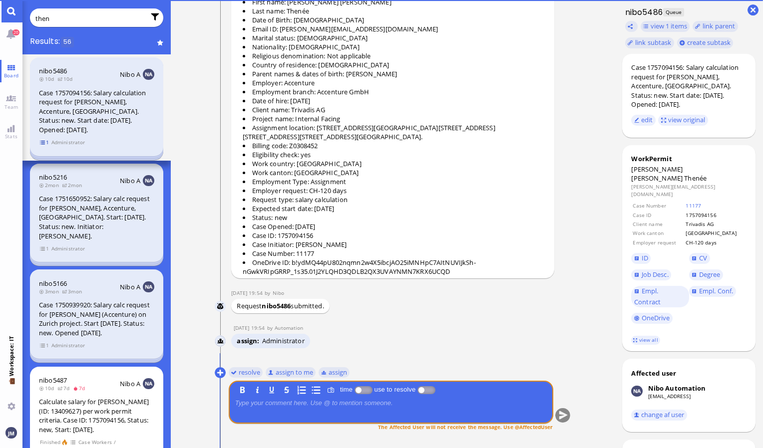
click at [46, 144] on span "1" at bounding box center [44, 142] width 10 height 8
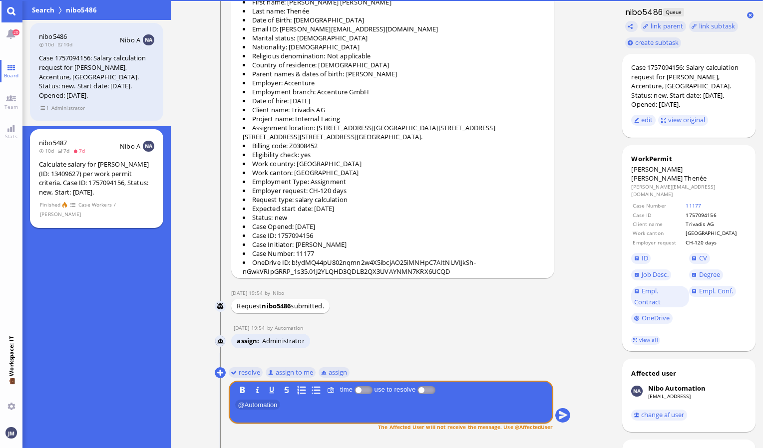
click at [63, 165] on div "Calculate salary for Alexandra Thenée (ID: 13409627) per work permit criteria. …" at bounding box center [96, 178] width 115 height 37
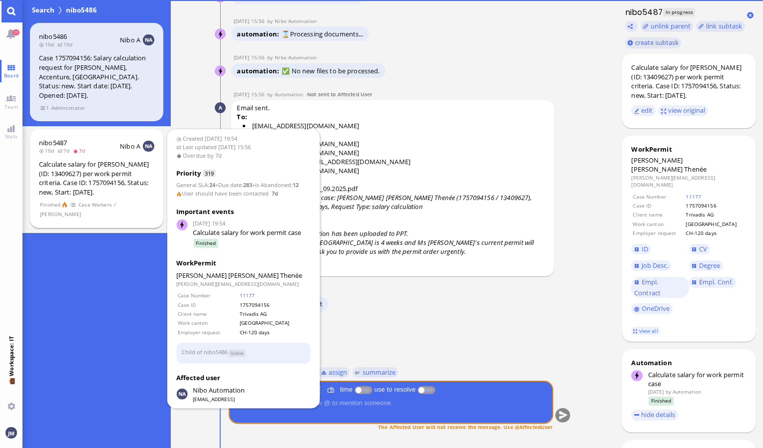
click at [67, 157] on div "nibo5487 10d 7d 7d Nibo A Calculate salary for Alexandra Thenée (ID: 13409627) …" at bounding box center [96, 178] width 133 height 99
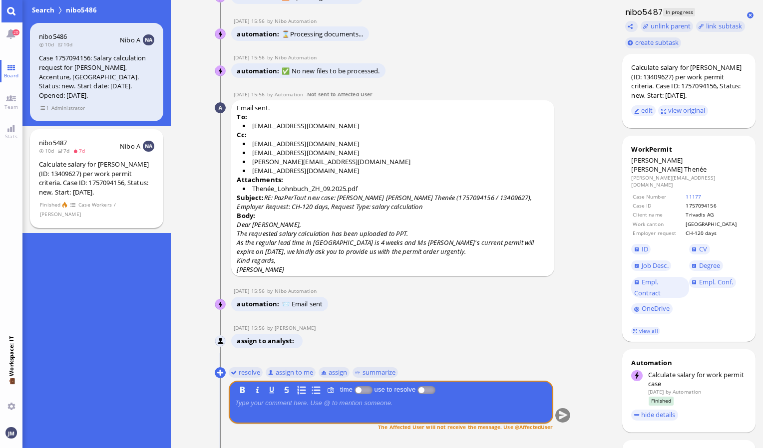
click at [84, 173] on div "Calculate salary for Alexandra Thenée (ID: 13409627) per work permit criteria. …" at bounding box center [96, 178] width 115 height 37
drag, startPoint x: 238, startPoint y: 242, endPoint x: 364, endPoint y: 241, distance: 126.8
click at [364, 241] on p "As the regular lead time in Zurich is 4 weeks and Ms Thenée's current permit wi…" at bounding box center [393, 247] width 312 height 18
copy p "As the regular lead time in Zurich is 4 weeks"
